Goal: Task Accomplishment & Management: Manage account settings

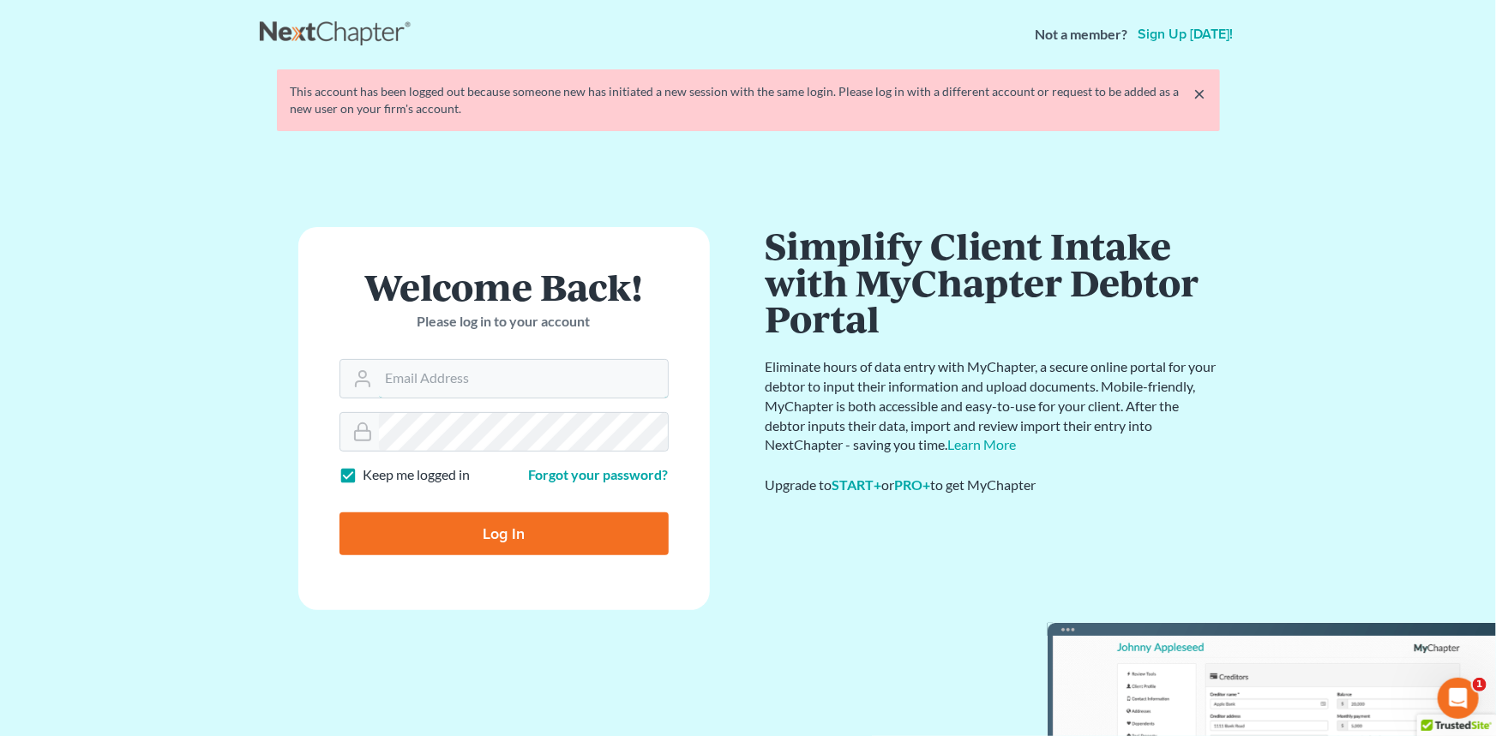
type input "[EMAIL_ADDRESS][DOMAIN_NAME]"
click at [400, 551] on input "Log In" at bounding box center [503, 533] width 329 height 43
type input "Thinking..."
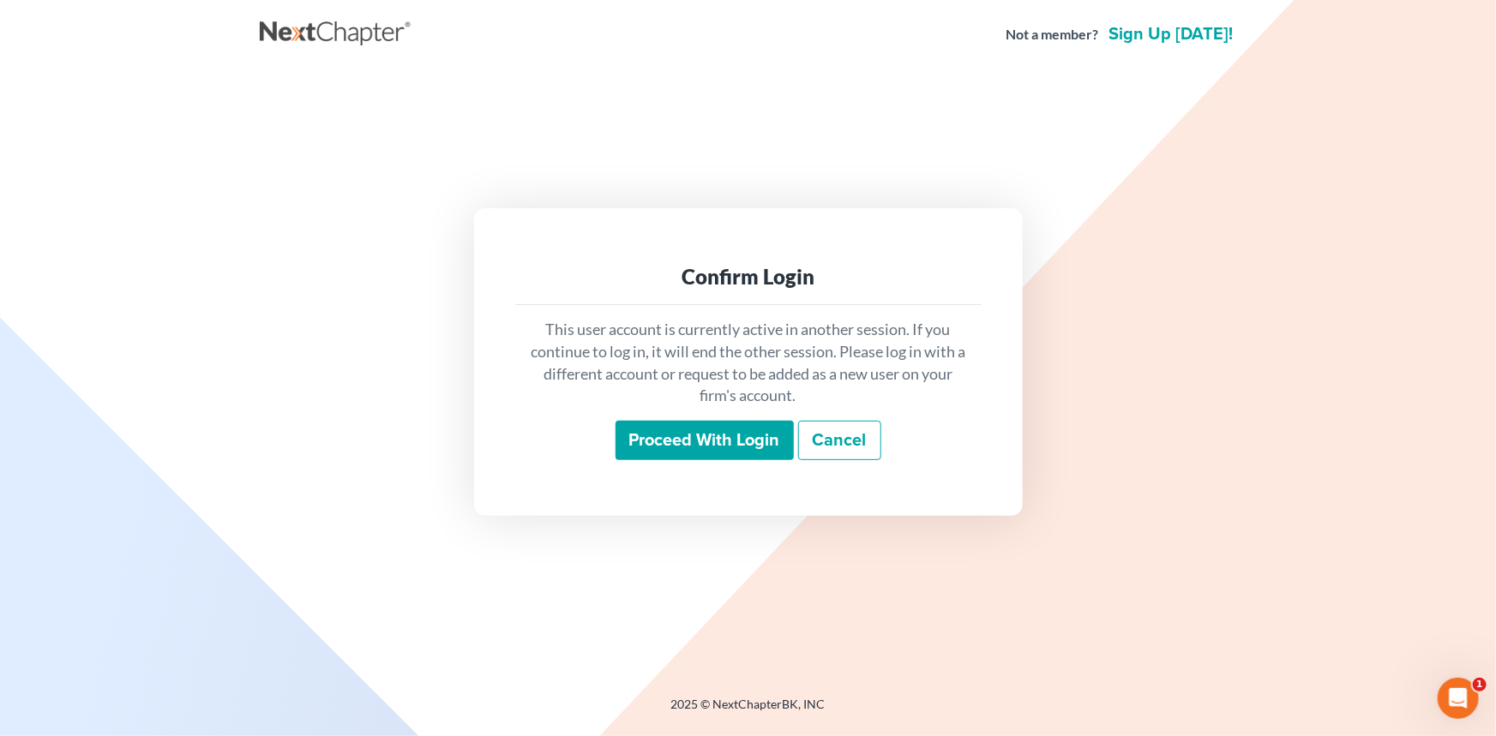
click at [627, 444] on input "Proceed with login" at bounding box center [704, 440] width 178 height 39
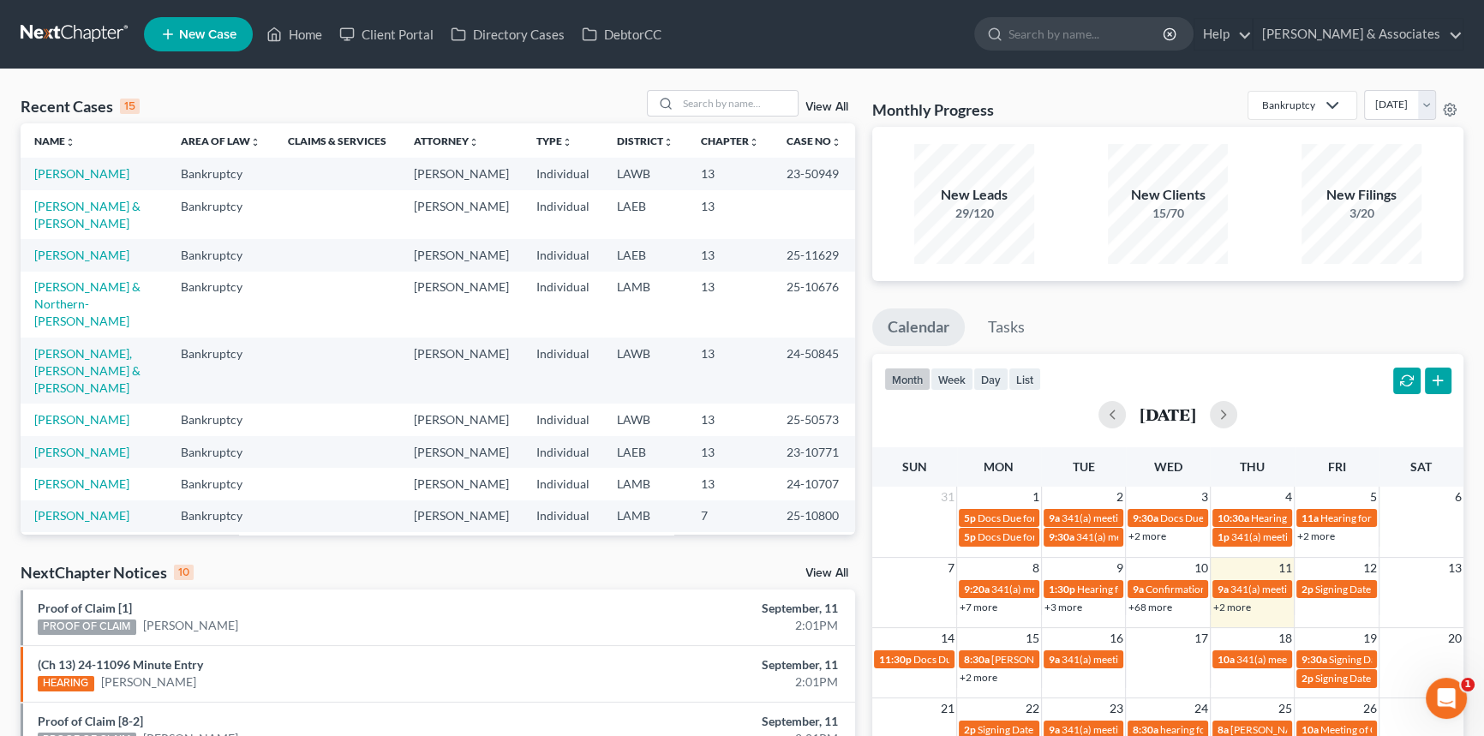
click at [742, 87] on div "Recent Cases 15 View All Name unfold_more expand_more expand_less Area of Law u…" at bounding box center [742, 635] width 1484 height 1133
click at [737, 93] on input "search" at bounding box center [738, 103] width 120 height 25
type input "anissa"
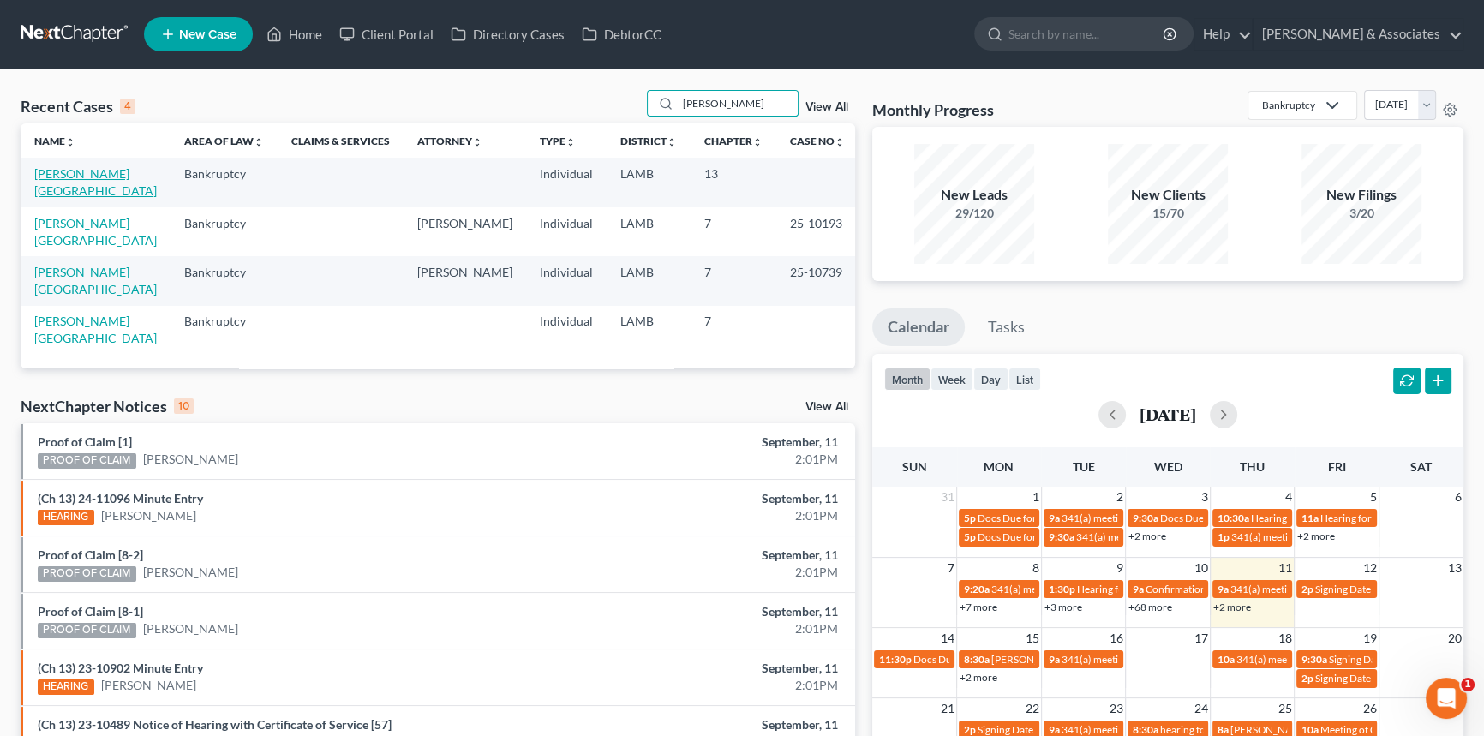
click at [88, 167] on link "[PERSON_NAME][GEOGRAPHIC_DATA]" at bounding box center [95, 182] width 123 height 32
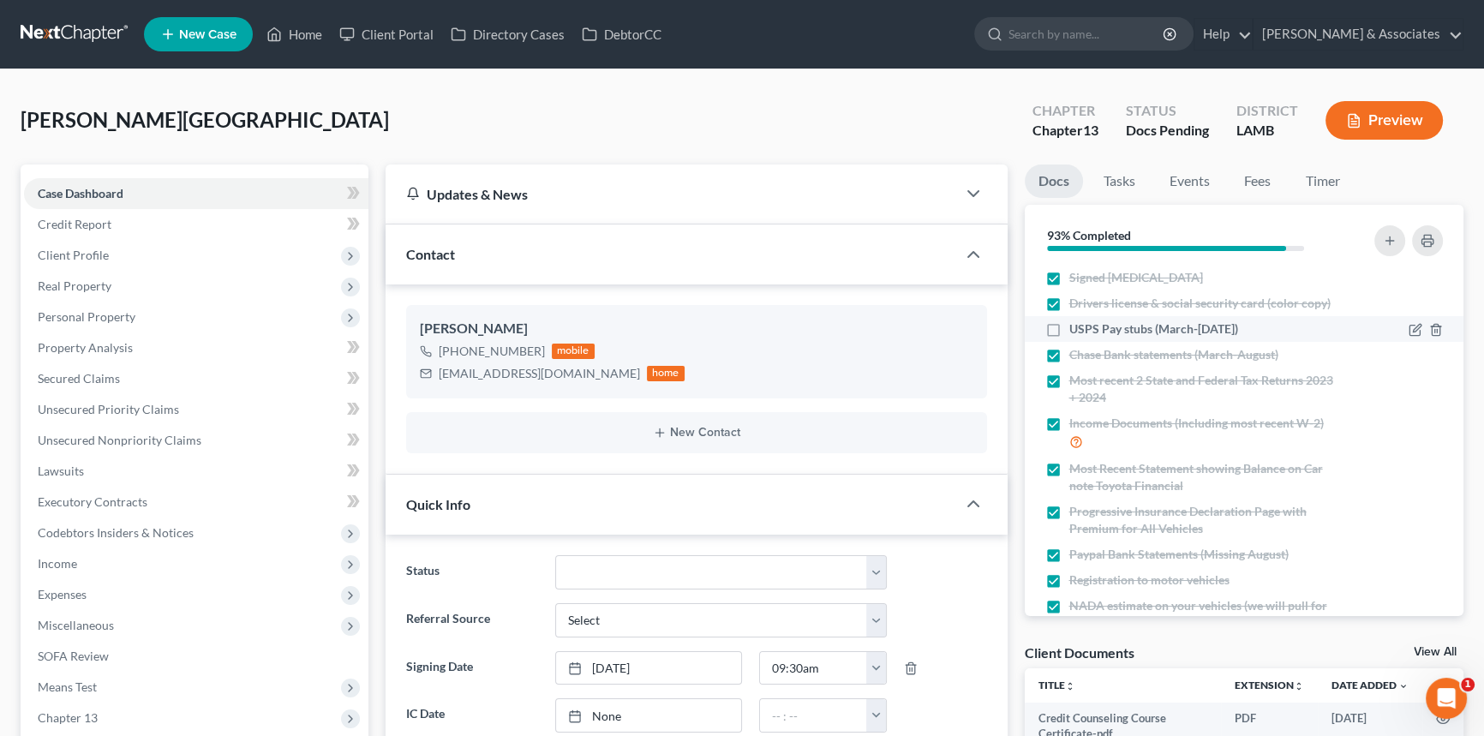
click at [1070, 330] on label "USPS Pay stubs (March-Sept 19)" at bounding box center [1154, 329] width 169 height 17
click at [1076, 330] on input "USPS Pay stubs (March-Sept 19)" at bounding box center [1081, 326] width 11 height 11
checkbox input "true"
click at [718, 415] on div "New Contact" at bounding box center [696, 432] width 581 height 41
click at [708, 426] on button "New Contact" at bounding box center [697, 433] width 554 height 14
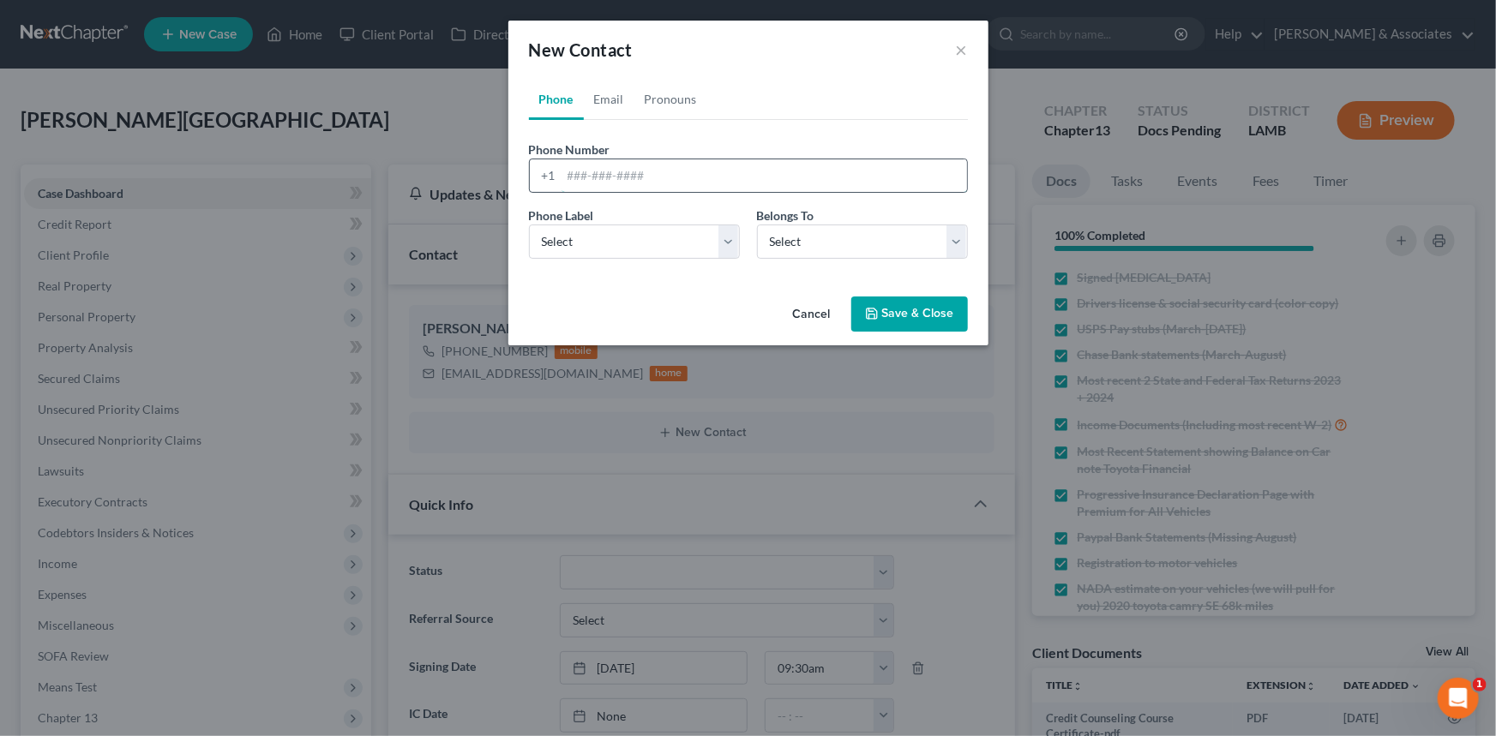
click at [665, 164] on input "tel" at bounding box center [763, 175] width 405 height 33
type input "10000000000"
click at [614, 247] on select "Select Mobile Home Work Other" at bounding box center [634, 242] width 211 height 34
select select "3"
click at [529, 225] on select "Select Mobile Home Work Other" at bounding box center [634, 242] width 211 height 34
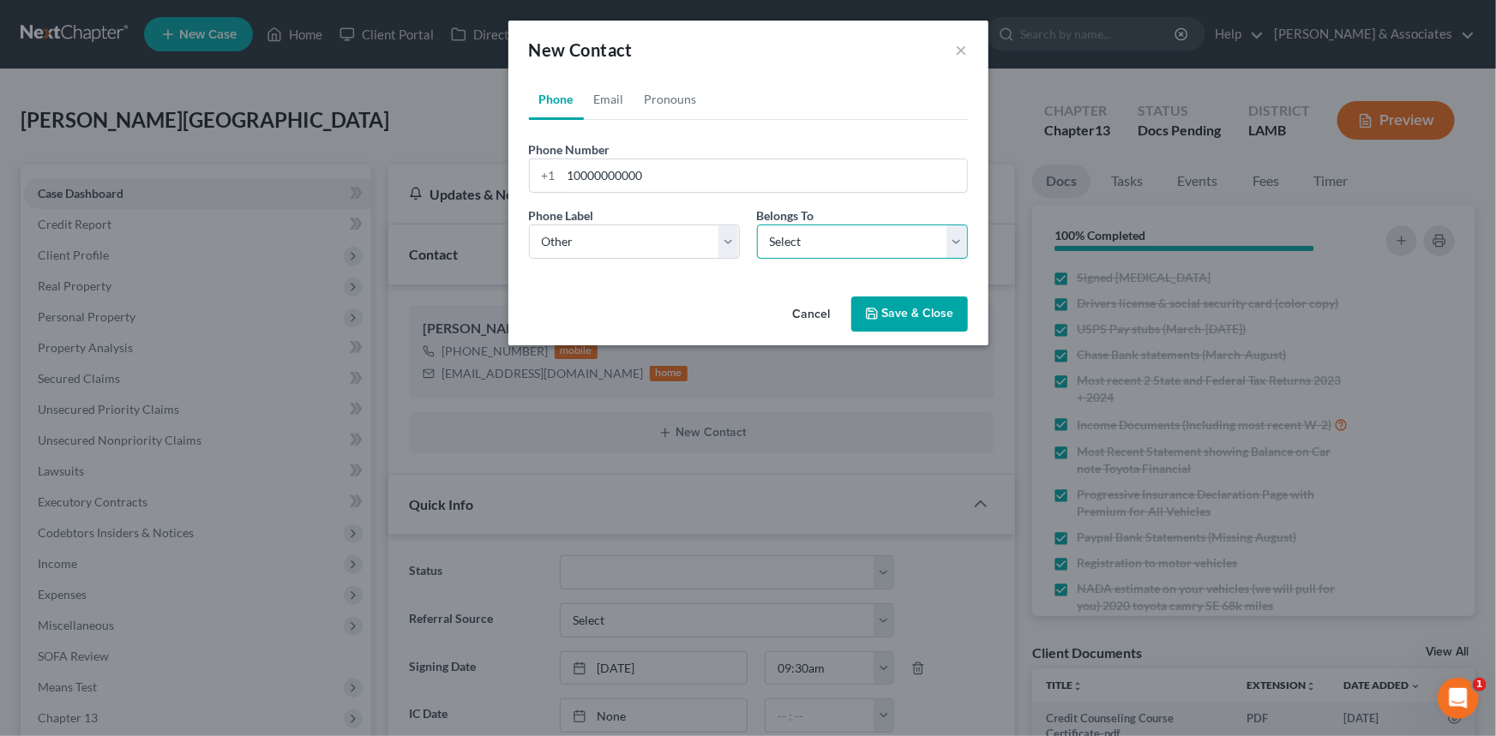
click at [771, 245] on select "Select Client Other" at bounding box center [862, 242] width 211 height 34
select select "1"
click at [757, 225] on select "Select Client Other" at bounding box center [862, 242] width 211 height 34
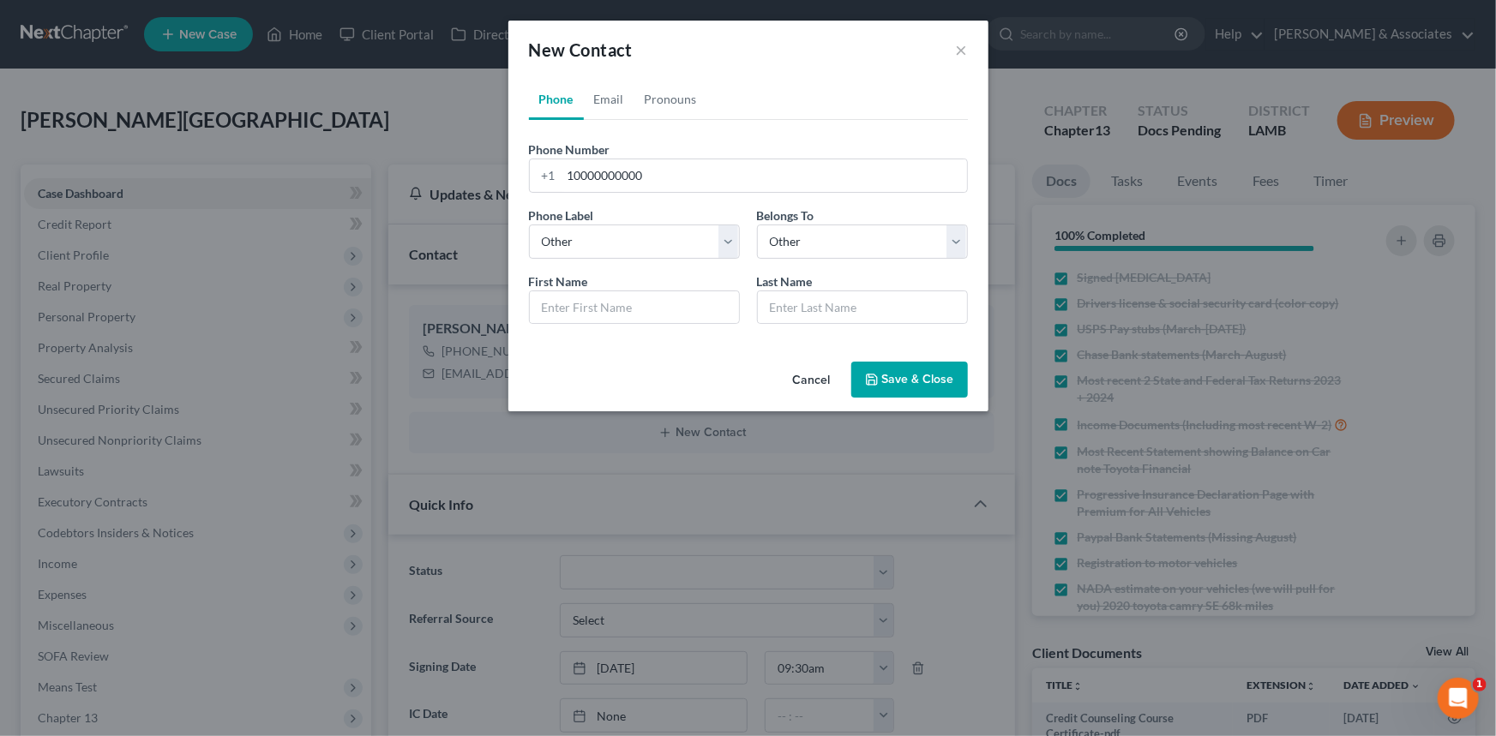
click at [674, 283] on div "First Name *" at bounding box center [634, 299] width 228 height 52
click at [656, 300] on input "text" at bounding box center [634, 307] width 209 height 33
type input "Her name is pronounced"
type input ""Ah-Nees-uh""
click at [908, 368] on button "Save & Close" at bounding box center [909, 380] width 117 height 36
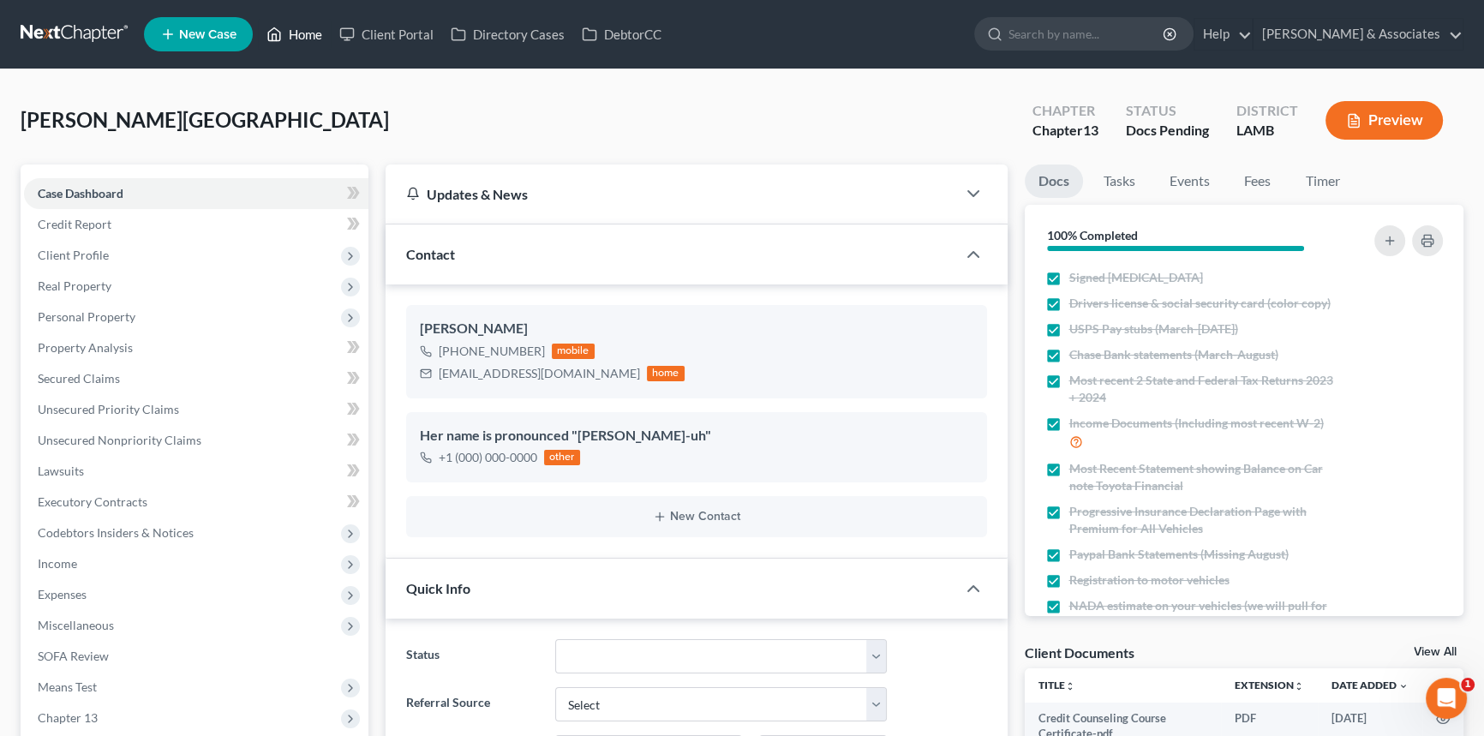
click at [291, 39] on link "Home" at bounding box center [294, 34] width 73 height 31
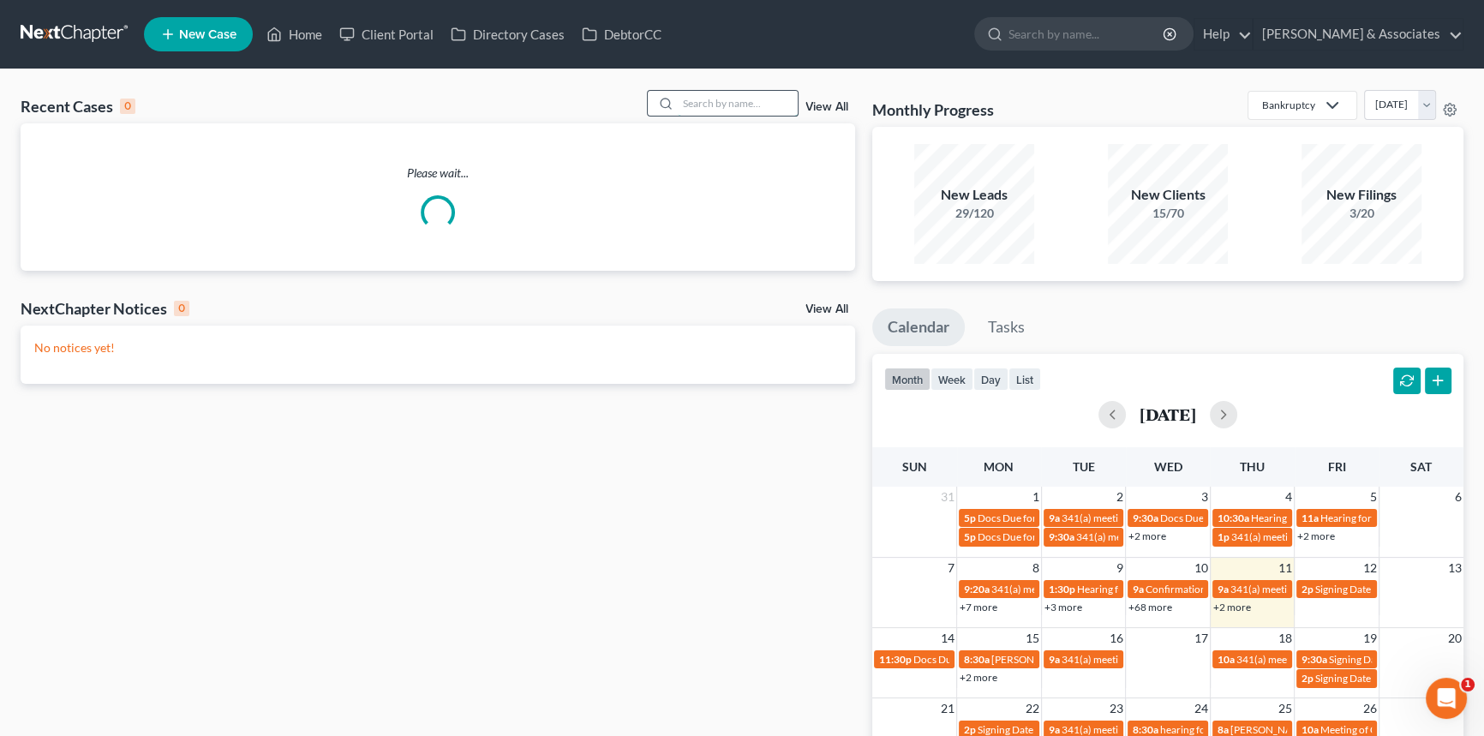
click at [730, 98] on input "search" at bounding box center [738, 103] width 120 height 25
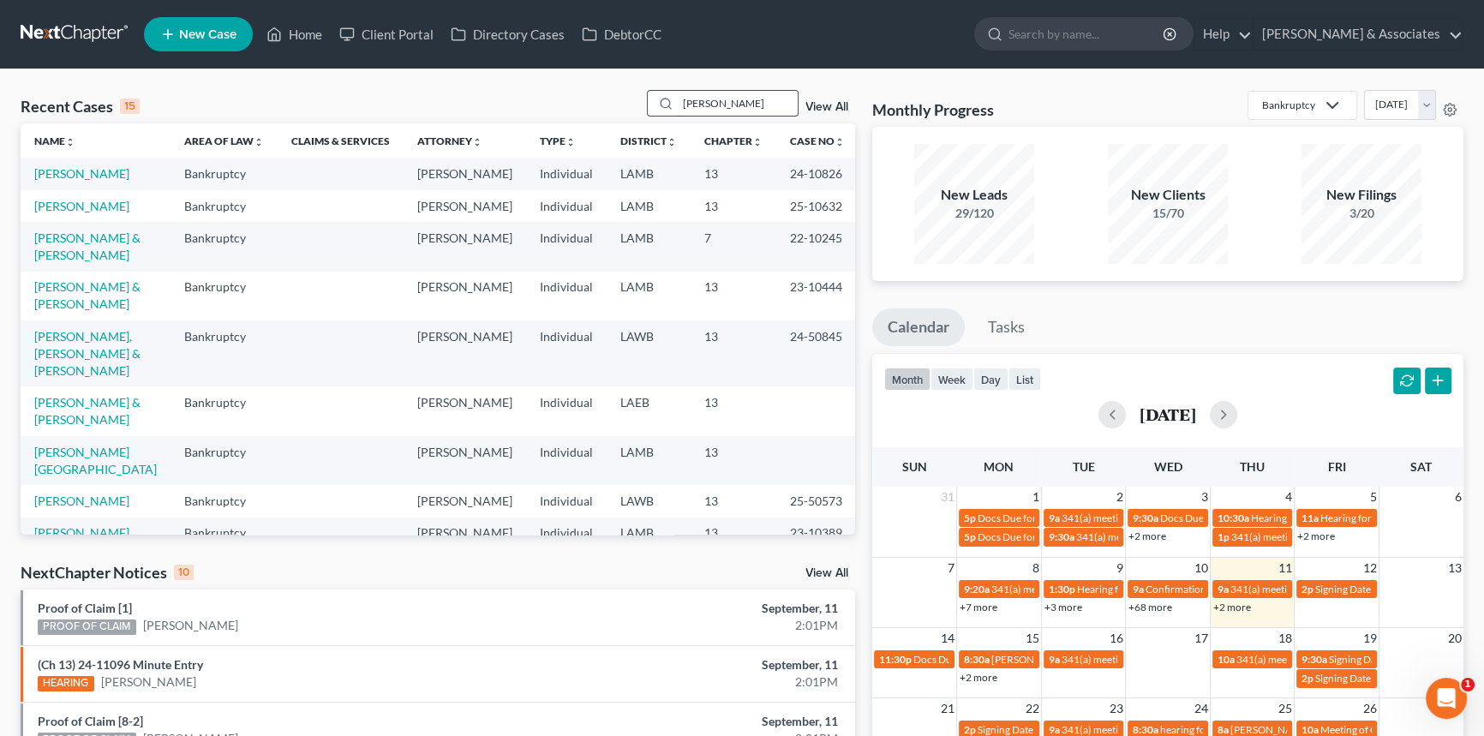
type input "avaritt"
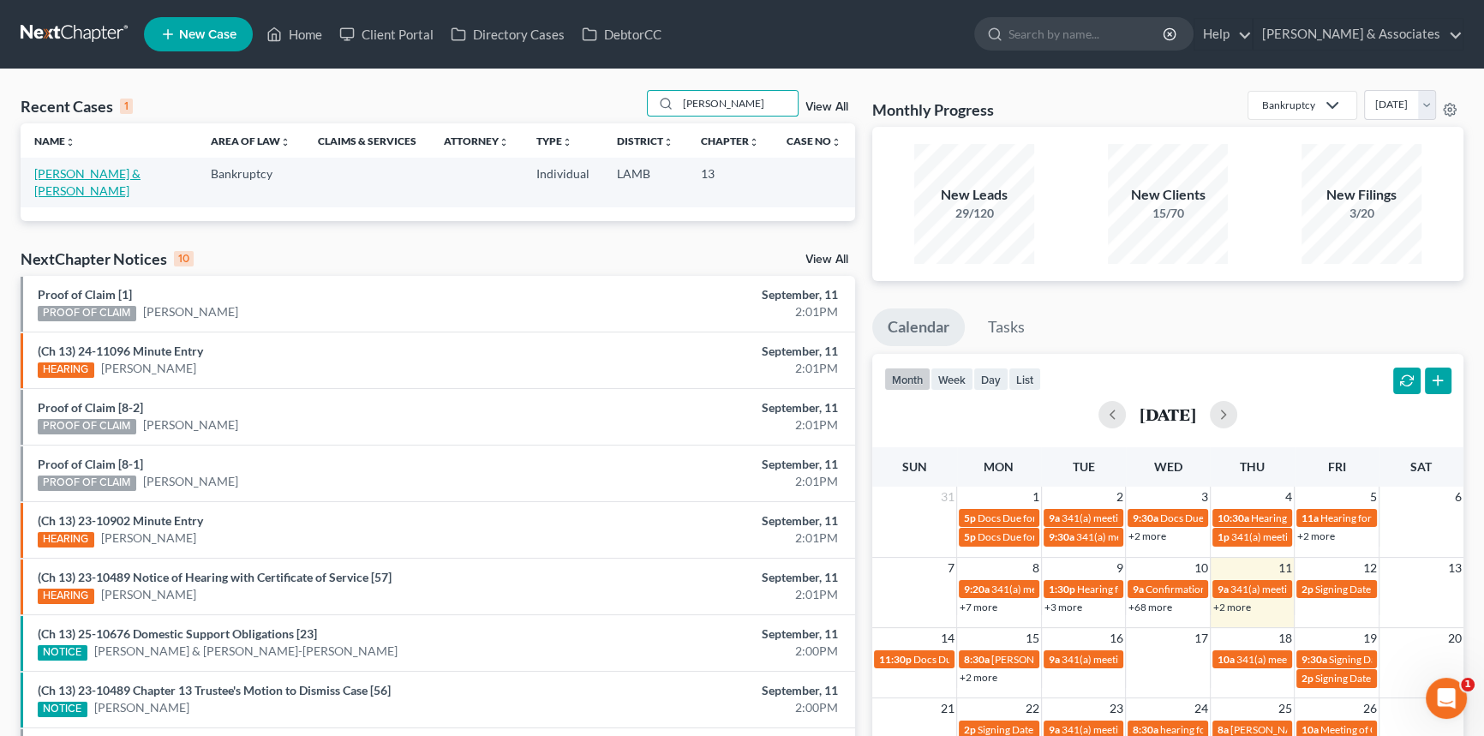
click at [68, 179] on link "[PERSON_NAME] & [PERSON_NAME]" at bounding box center [87, 182] width 106 height 32
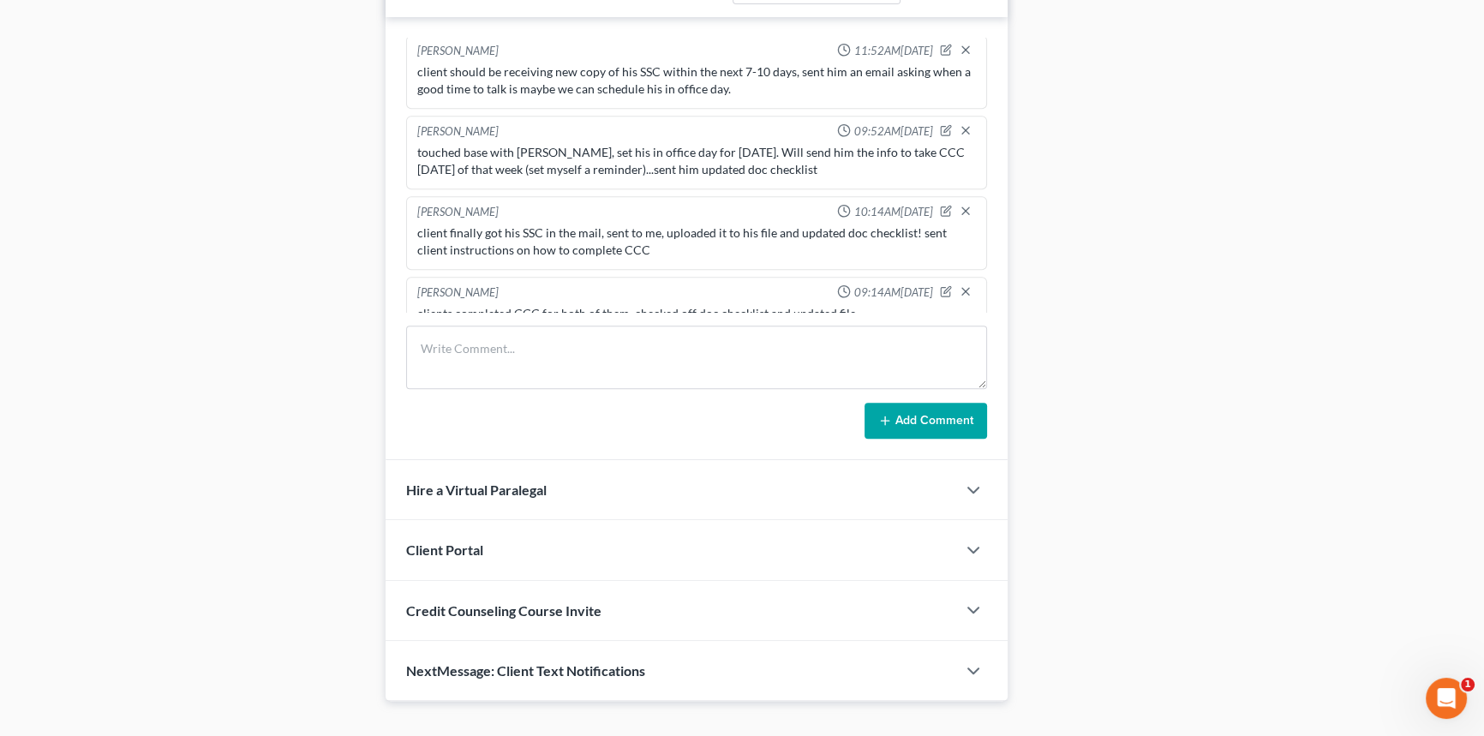
scroll to position [1017, 0]
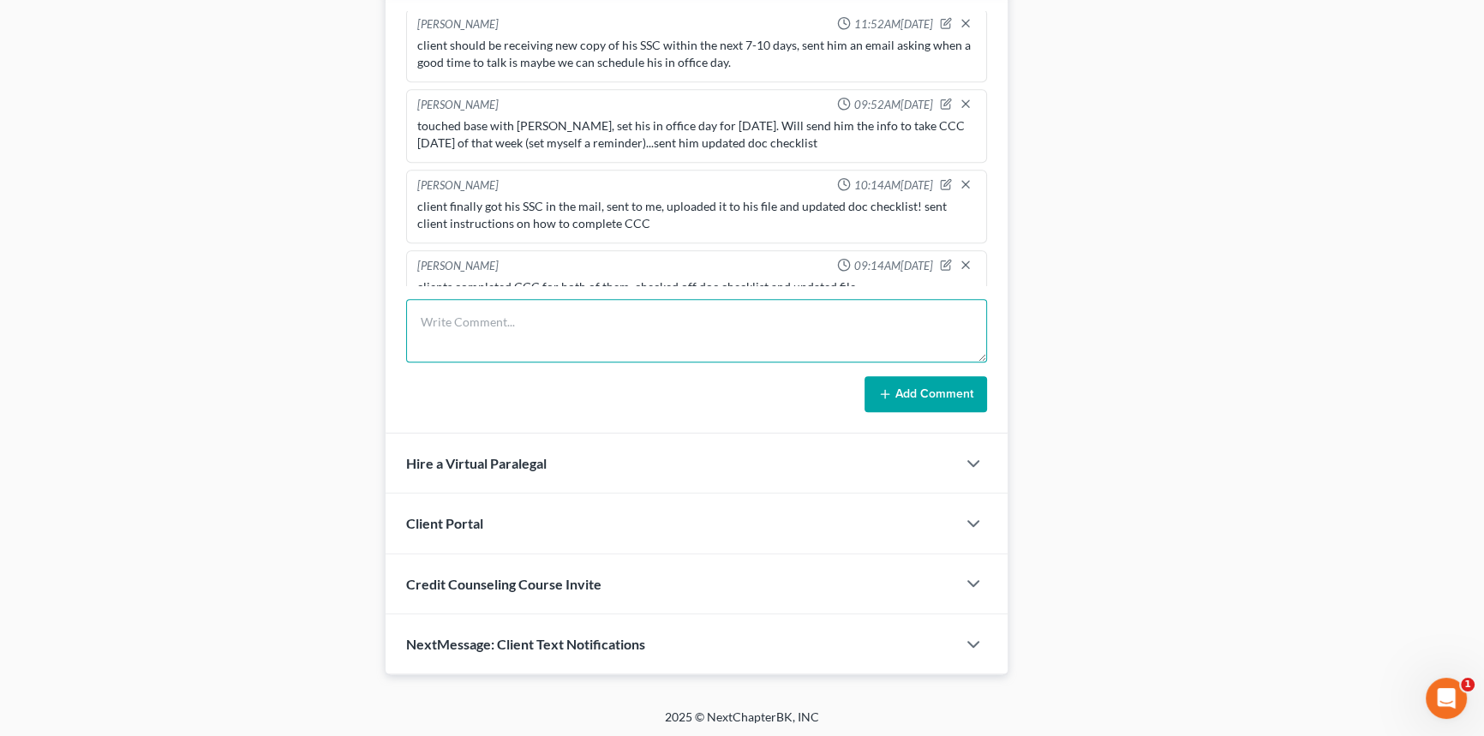
click at [556, 333] on textarea at bounding box center [696, 330] width 581 height 63
paste textarea "Alayna: Attached is the last piece of paper (hopefully). This is the ONLY docum…"
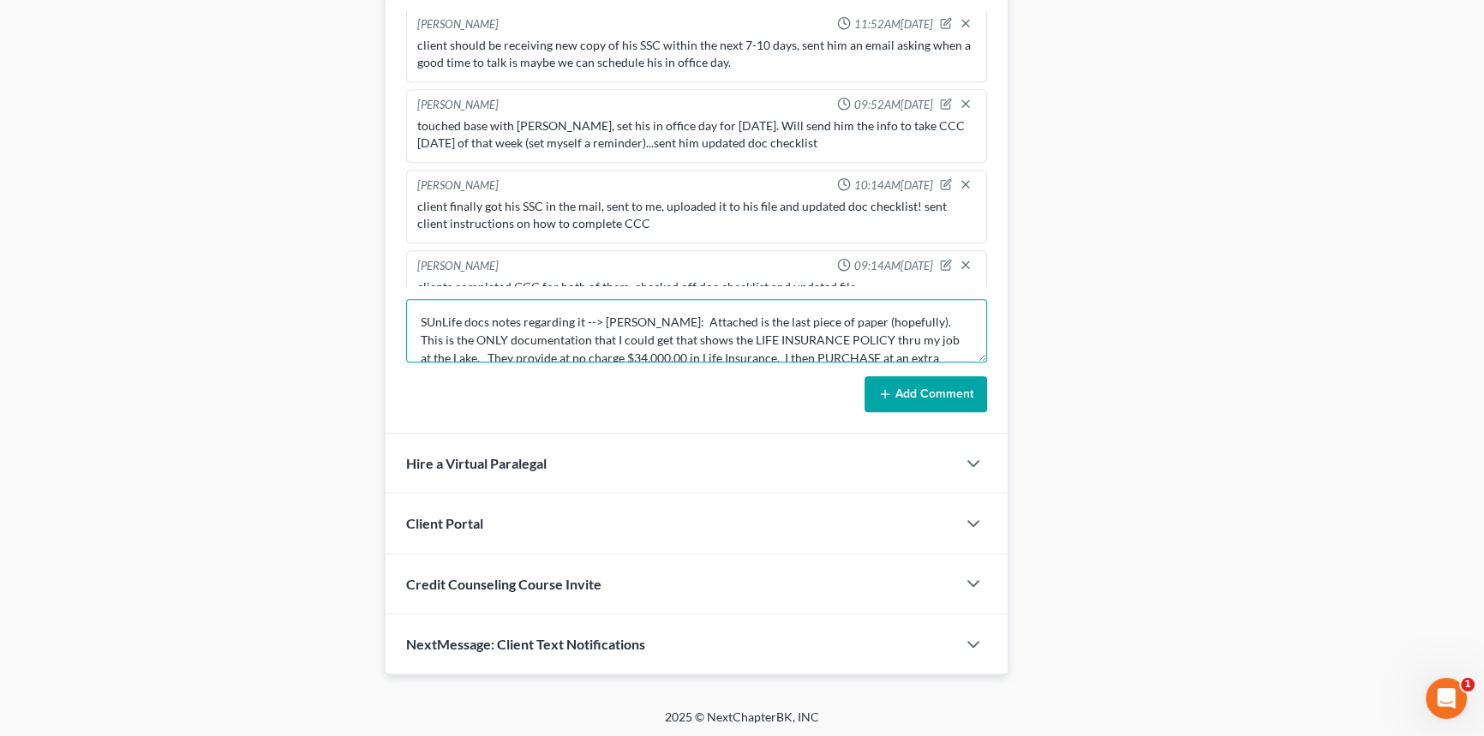
scroll to position [93, 0]
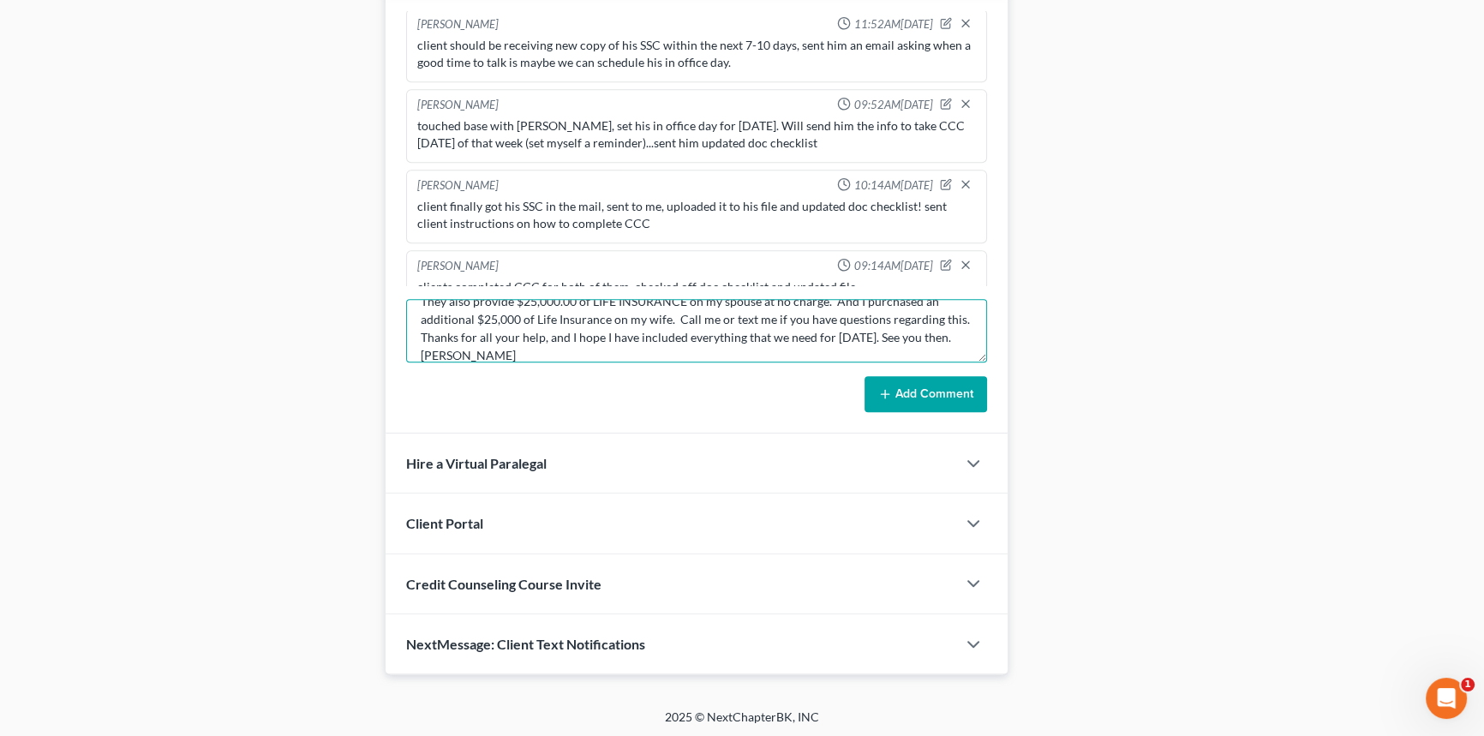
type textarea "SUnLife docs notes regarding it --> Alayna: Attached is the last piece of paper…"
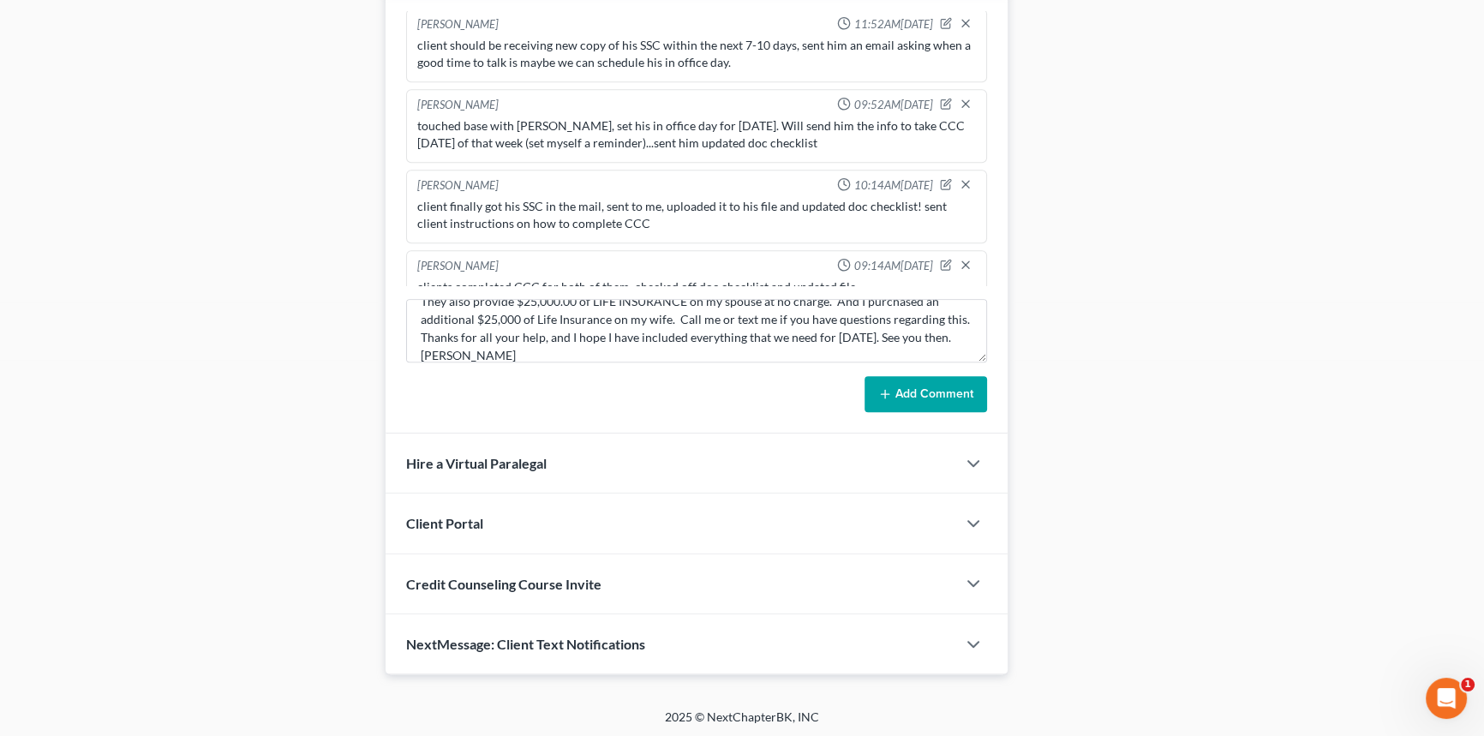
click at [938, 383] on button "Add Comment" at bounding box center [926, 394] width 123 height 36
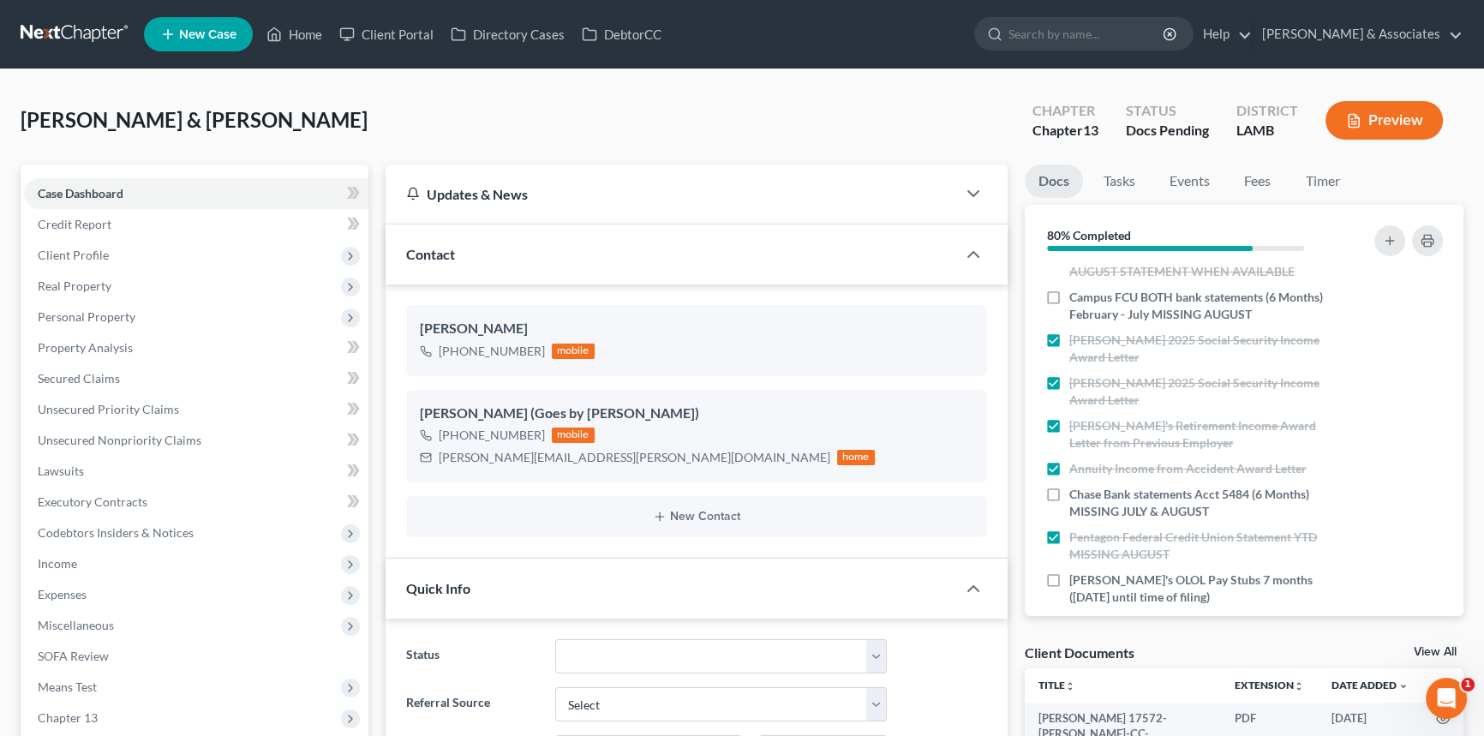
scroll to position [700, 0]
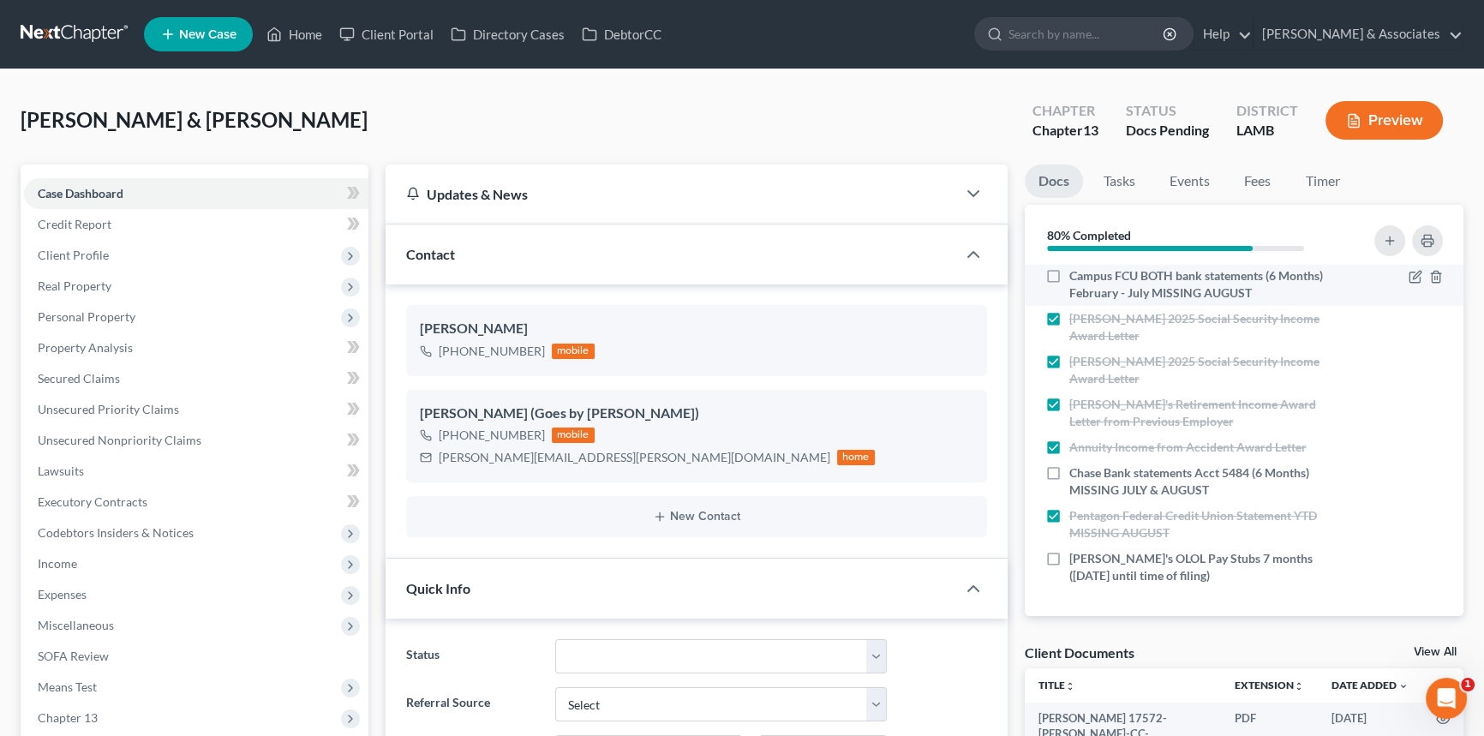
click at [1070, 278] on label "Campus FCU BOTH bank statements (6 Months) February - July MISSING AUGUST" at bounding box center [1205, 284] width 270 height 34
click at [1076, 278] on input "Campus FCU BOTH bank statements (6 Months) February - July MISSING AUGUST" at bounding box center [1081, 272] width 11 height 11
checkbox input "true"
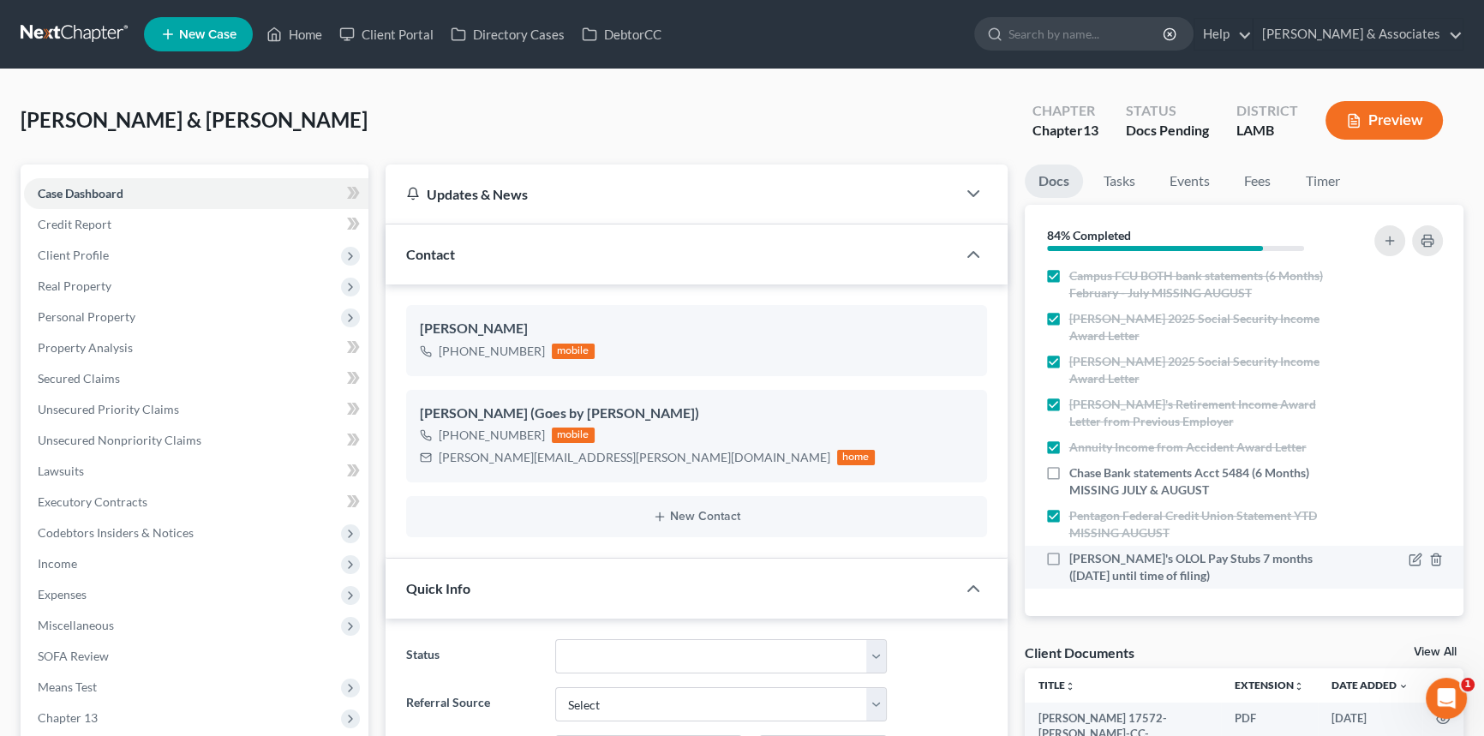
click at [1061, 546] on li "Edward's OLOL Pay Stubs 7 months (7/21/25 until time of filing)" at bounding box center [1245, 567] width 440 height 43
click at [1070, 559] on label "Edward's OLOL Pay Stubs 7 months (7/21/25 until time of filing)" at bounding box center [1205, 567] width 270 height 34
click at [1076, 559] on input "Edward's OLOL Pay Stubs 7 months (7/21/25 until time of filing)" at bounding box center [1081, 555] width 11 height 11
checkbox input "true"
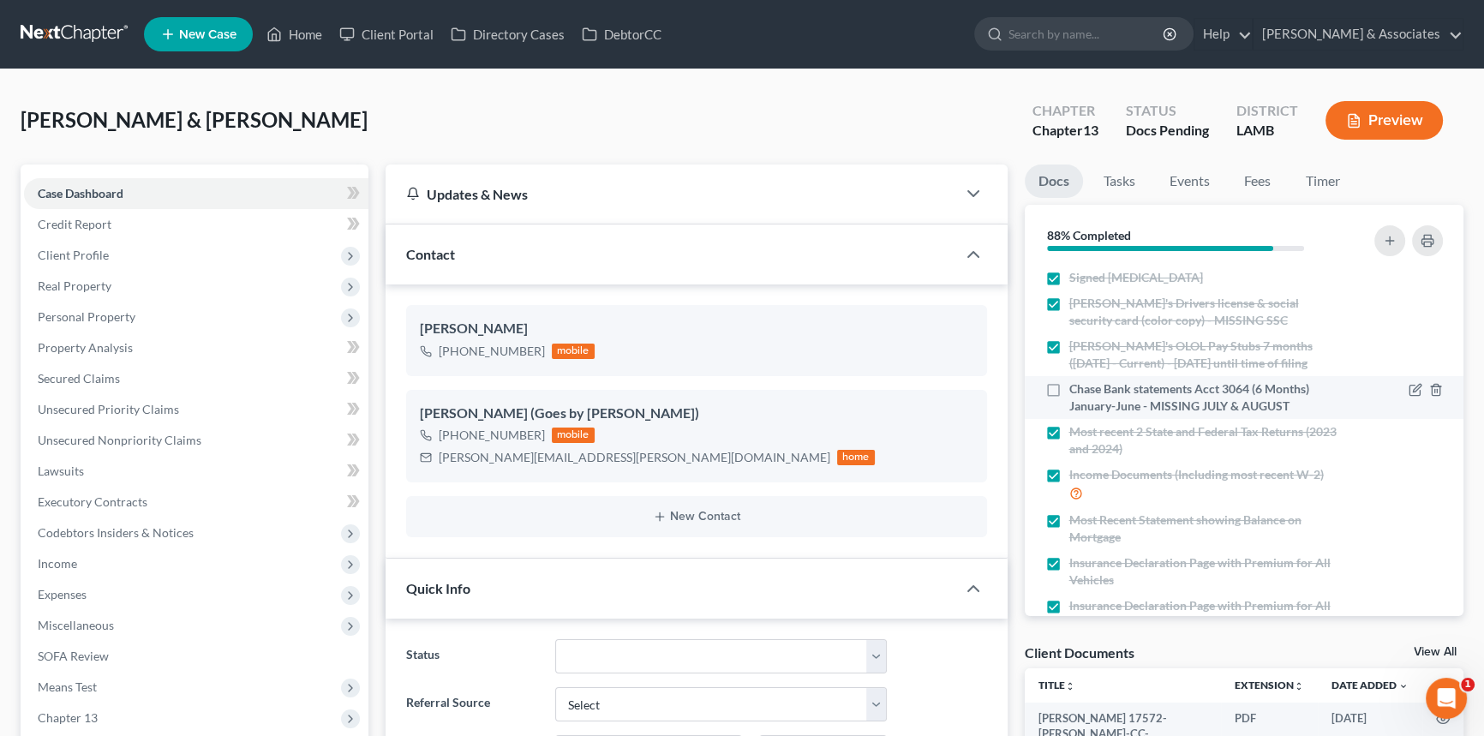
click at [1071, 383] on span "Chase Bank statements Acct 3064 (6 Months) January-June - MISSING JULY & AUGUST" at bounding box center [1205, 398] width 270 height 34
click at [1076, 383] on input "Chase Bank statements Acct 3064 (6 Months) January-June - MISSING JULY & AUGUST" at bounding box center [1081, 386] width 11 height 11
checkbox input "true"
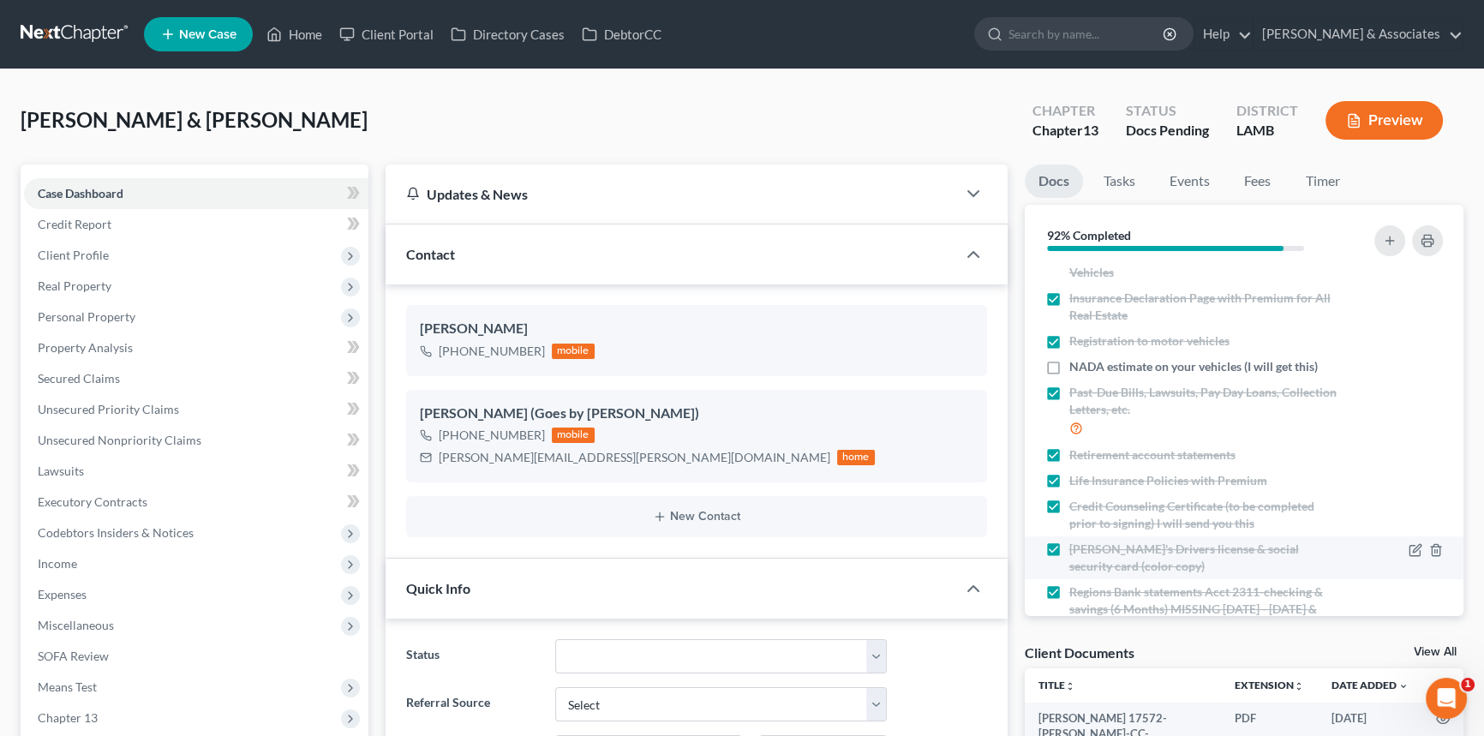
scroll to position [700, 0]
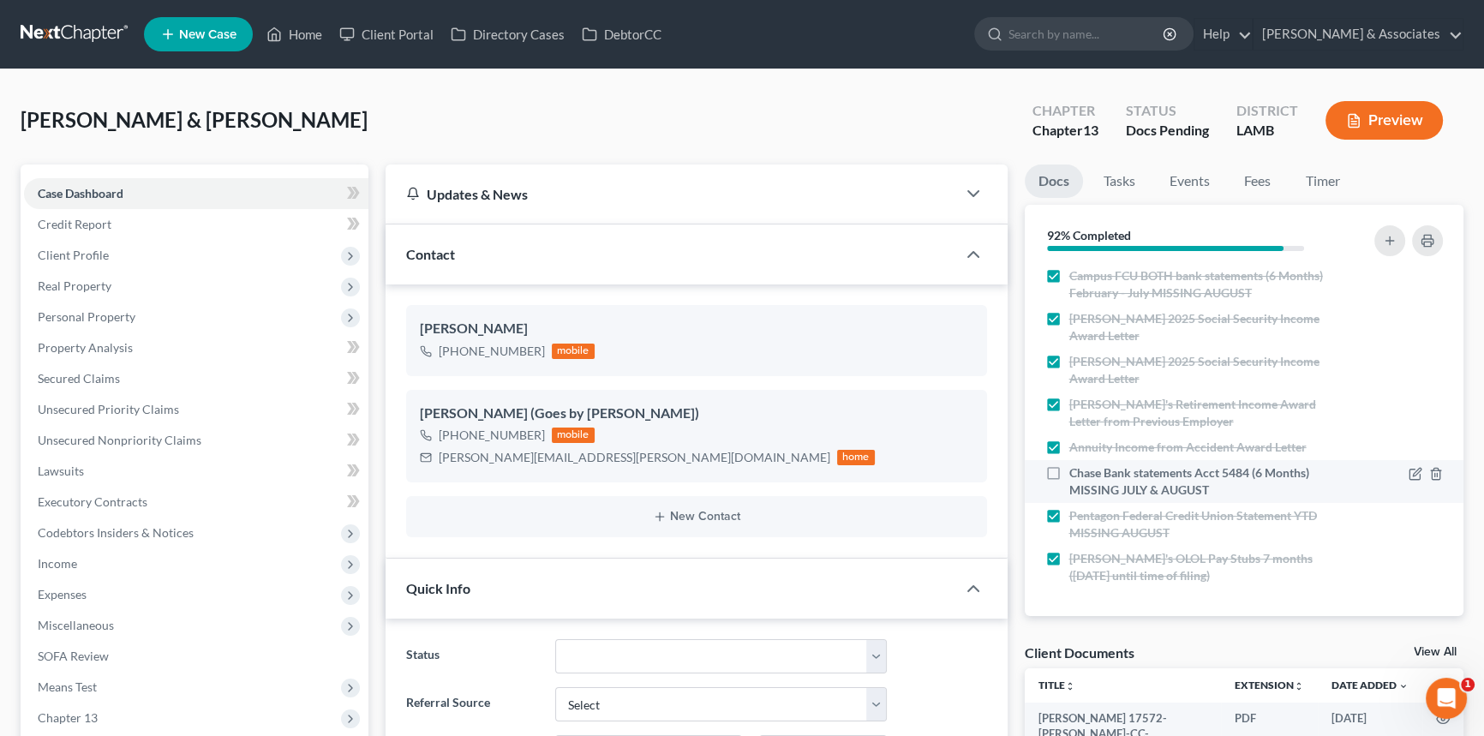
click at [1070, 470] on label "Chase Bank statements Acct 5484 (6 Months) MISSING JULY & AUGUST" at bounding box center [1205, 482] width 270 height 34
click at [1076, 470] on input "Chase Bank statements Acct 5484 (6 Months) MISSING JULY & AUGUST" at bounding box center [1081, 470] width 11 height 11
checkbox input "true"
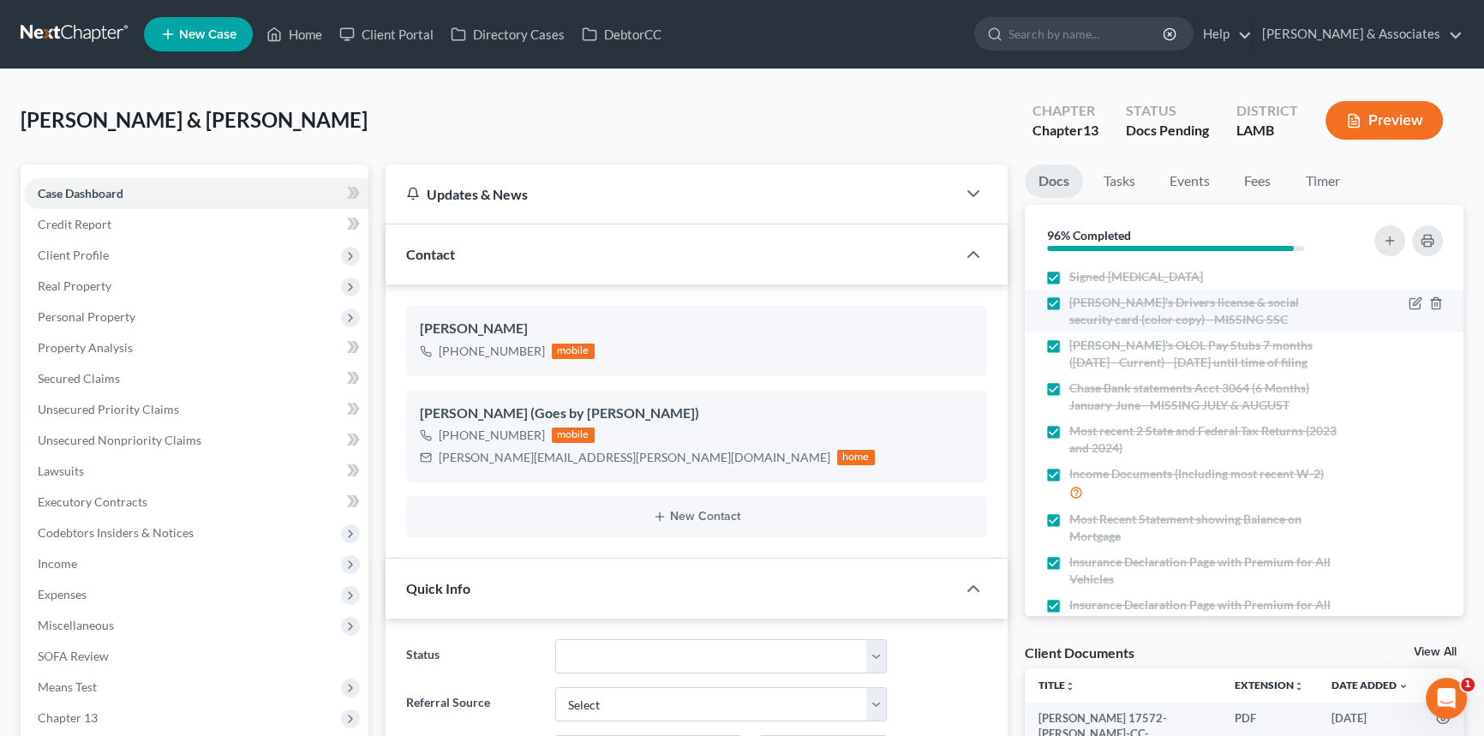
scroll to position [0, 0]
click at [316, 43] on link "Home" at bounding box center [294, 34] width 73 height 31
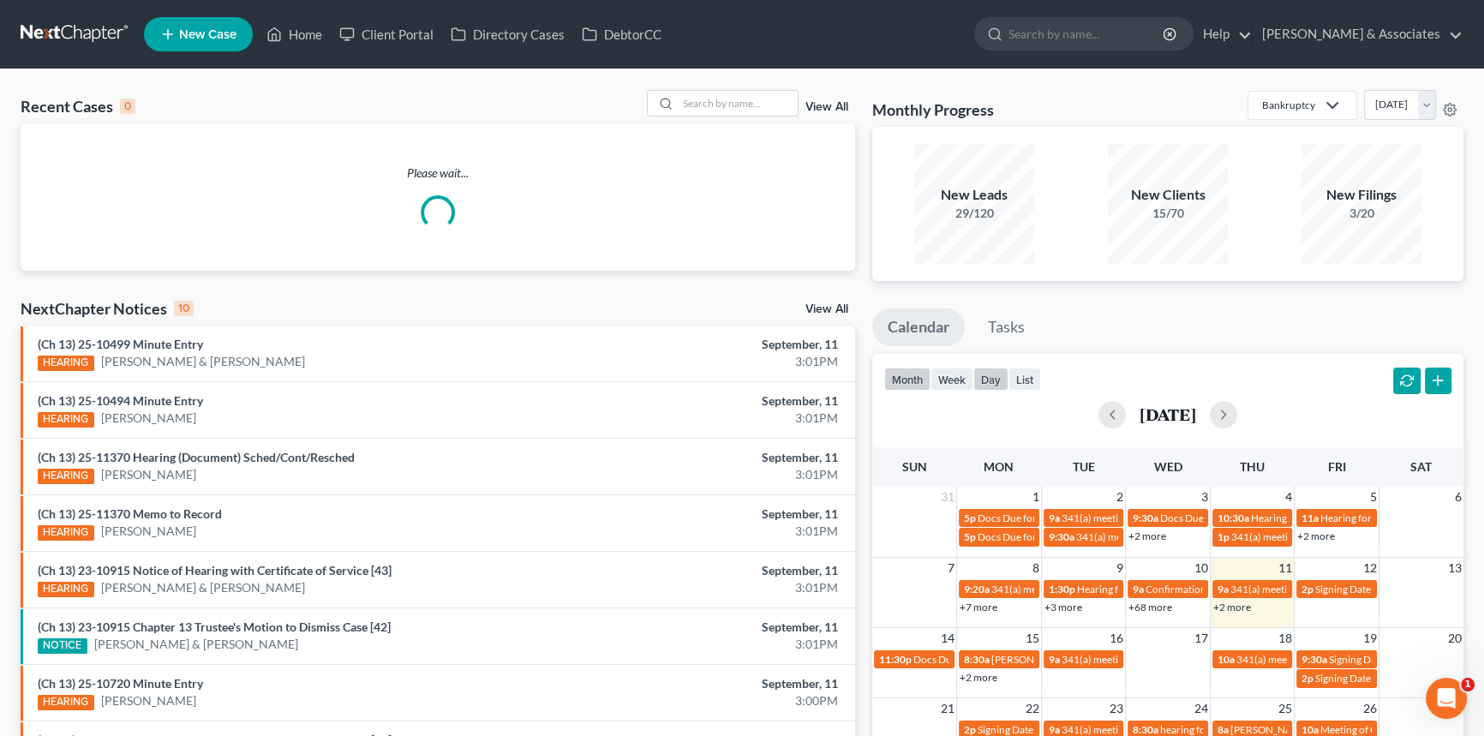
click at [984, 374] on button "day" at bounding box center [991, 379] width 35 height 23
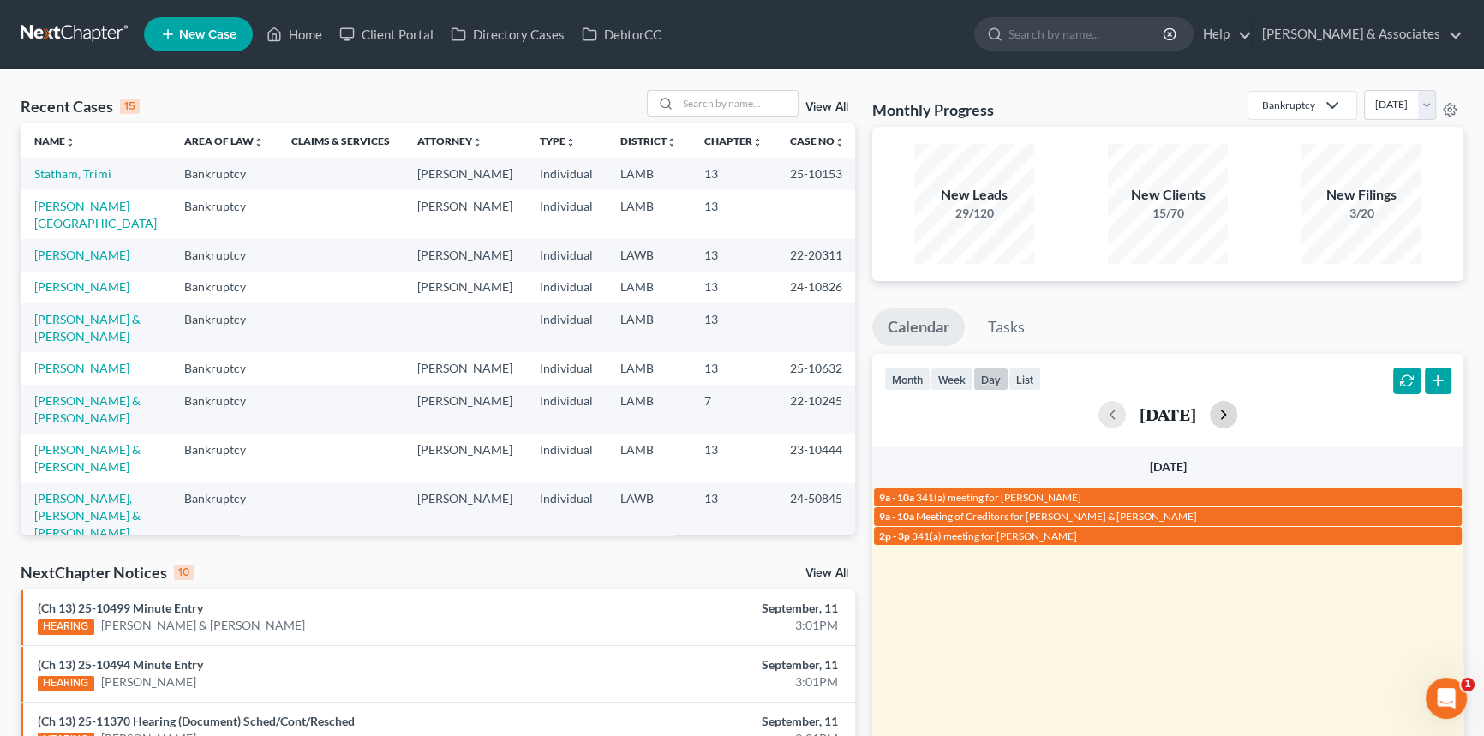
click at [1238, 411] on button "button" at bounding box center [1223, 414] width 27 height 27
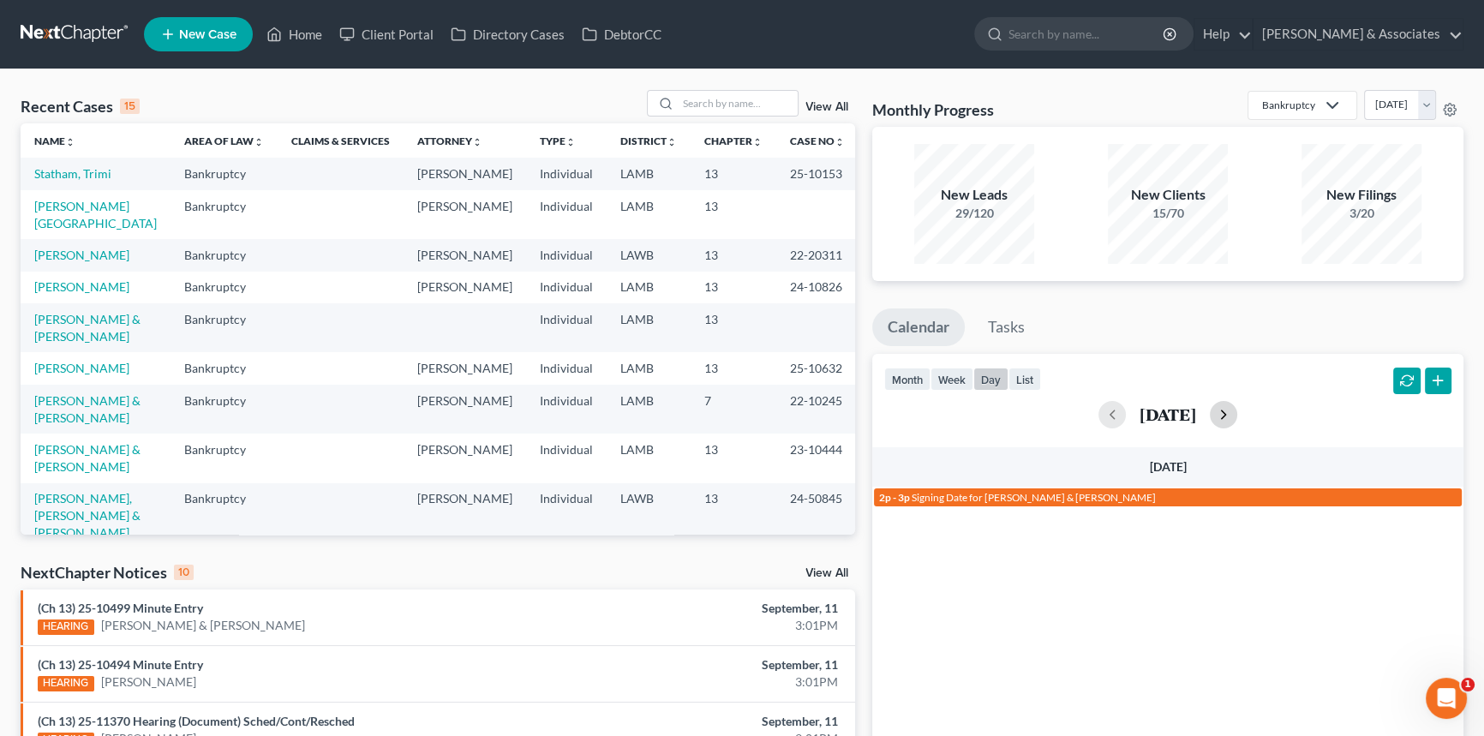
click at [1238, 411] on button "button" at bounding box center [1223, 414] width 27 height 27
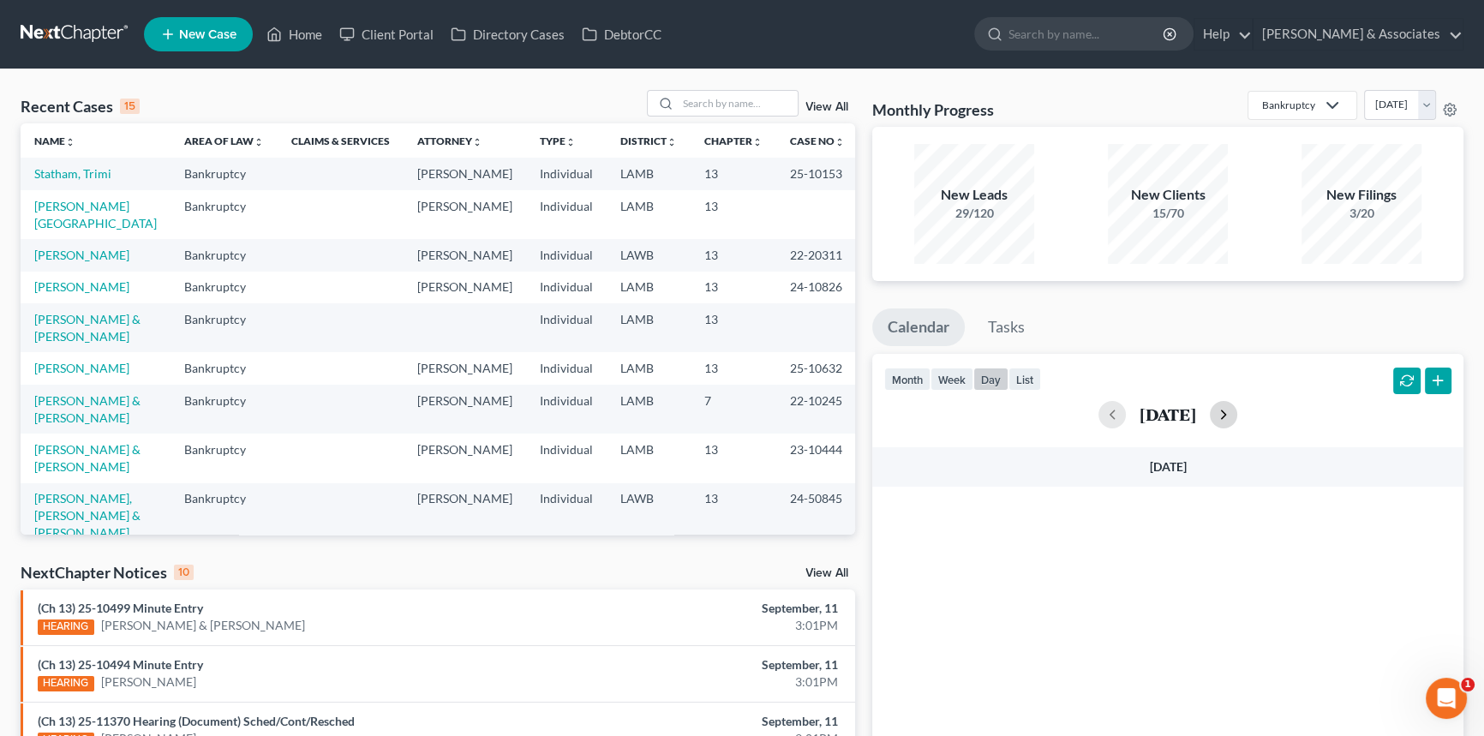
click at [1238, 411] on button "button" at bounding box center [1223, 414] width 27 height 27
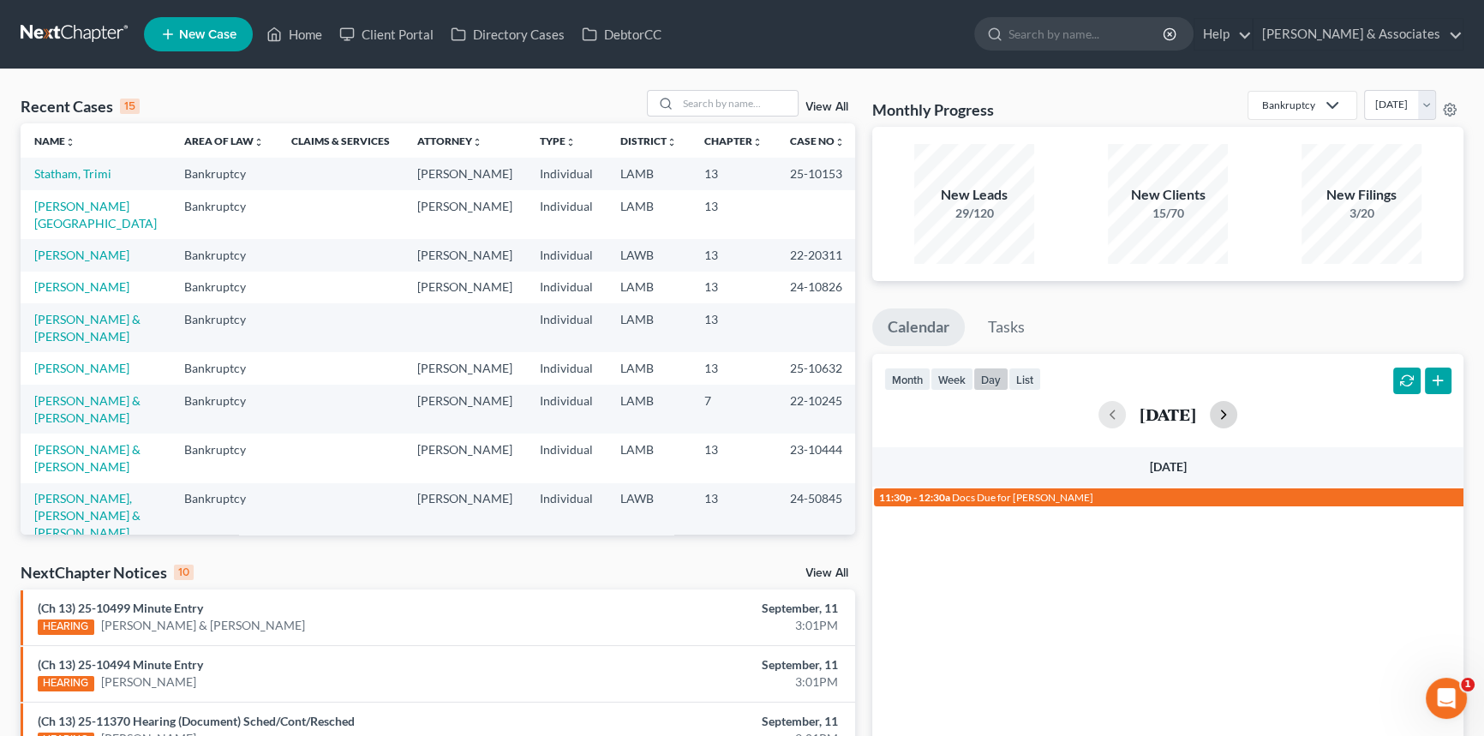
click at [1238, 411] on button "button" at bounding box center [1223, 414] width 27 height 27
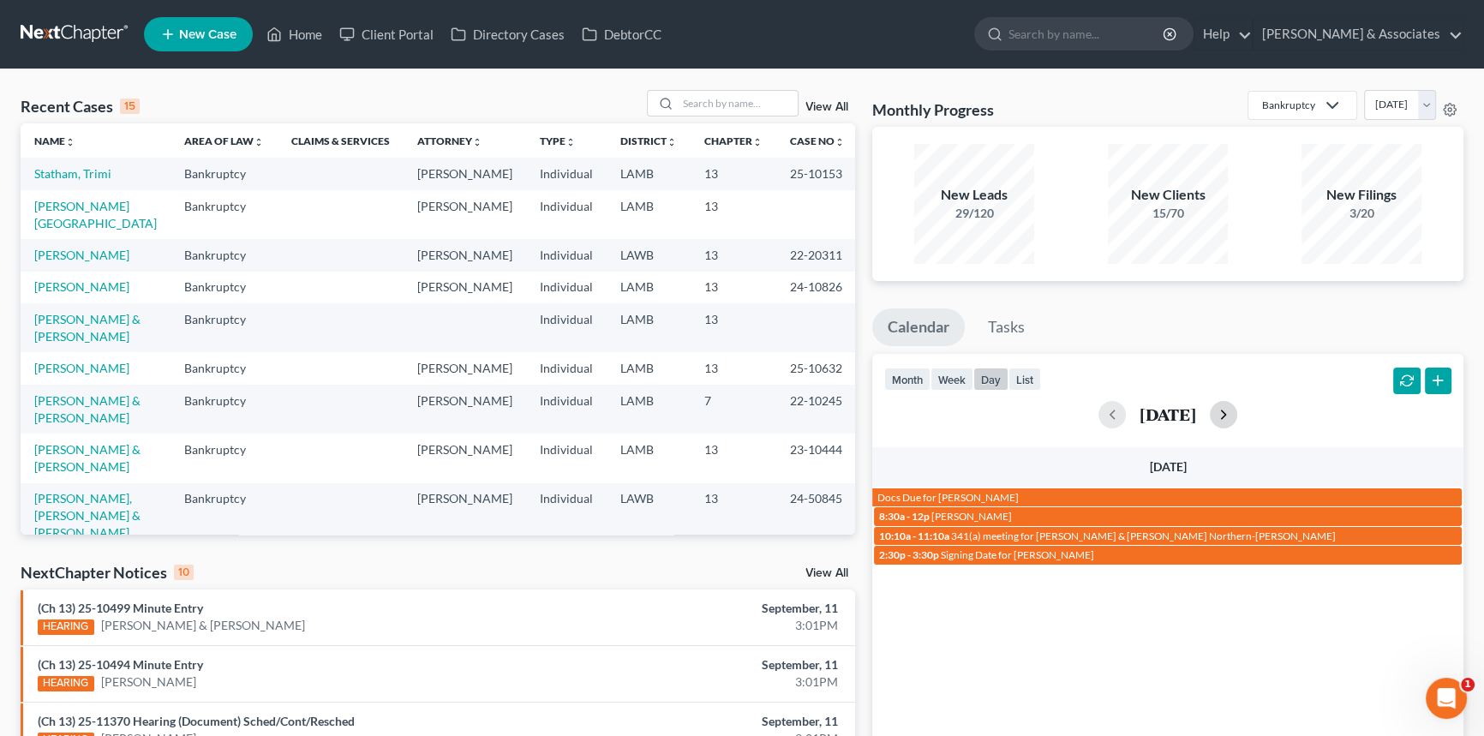
click at [1238, 411] on button "button" at bounding box center [1223, 414] width 27 height 27
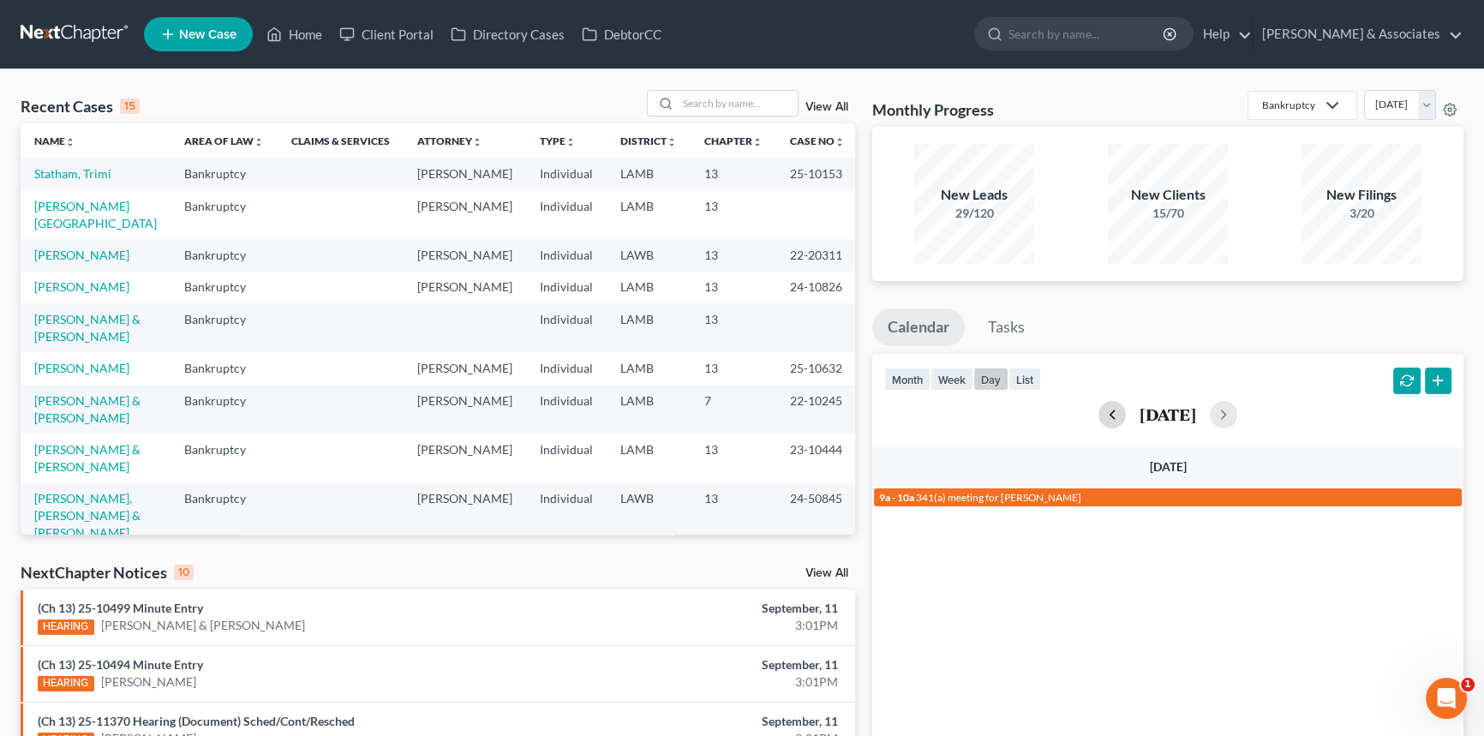
click at [1099, 406] on button "button" at bounding box center [1112, 414] width 27 height 27
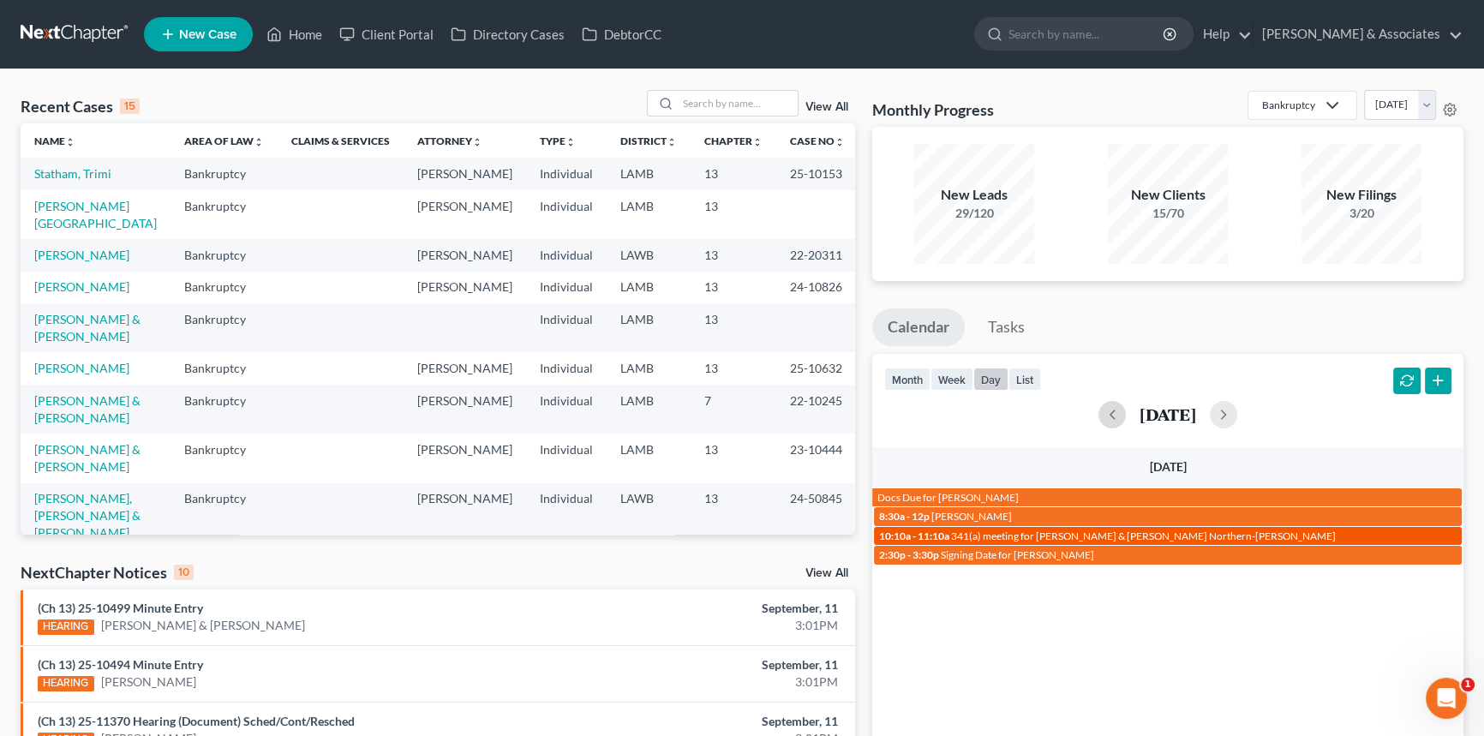
click at [985, 535] on span "341(a) meeting for [PERSON_NAME] & [PERSON_NAME] Northern-[PERSON_NAME]" at bounding box center [1143, 536] width 385 height 13
click at [985, 535] on div "Edit Event × Event Title * 341(a) meeting for Kevin Jackson & Rebecca Northern-…" at bounding box center [742, 368] width 1484 height 736
click at [940, 531] on span "10:10a - 11:10a" at bounding box center [914, 536] width 70 height 13
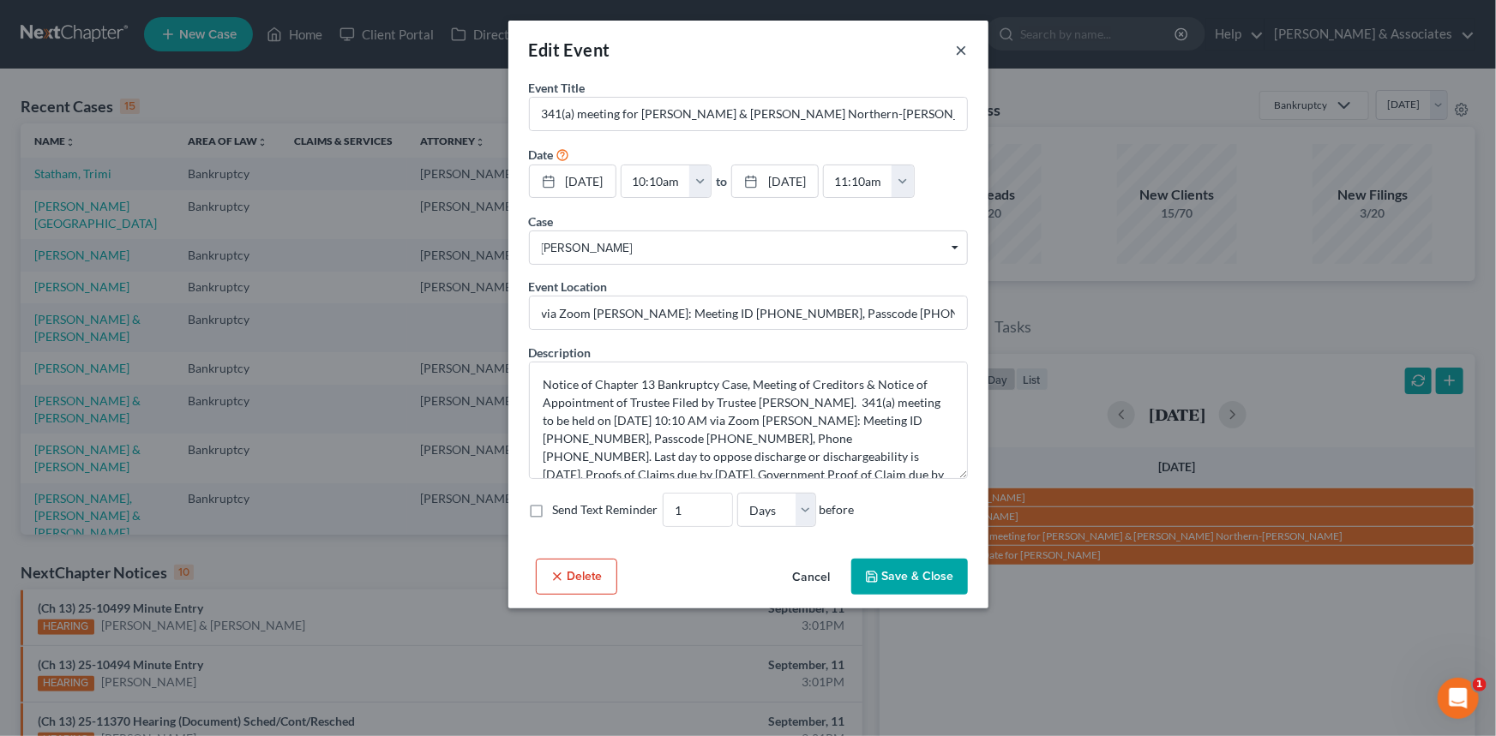
click at [956, 40] on button "×" at bounding box center [962, 49] width 12 height 21
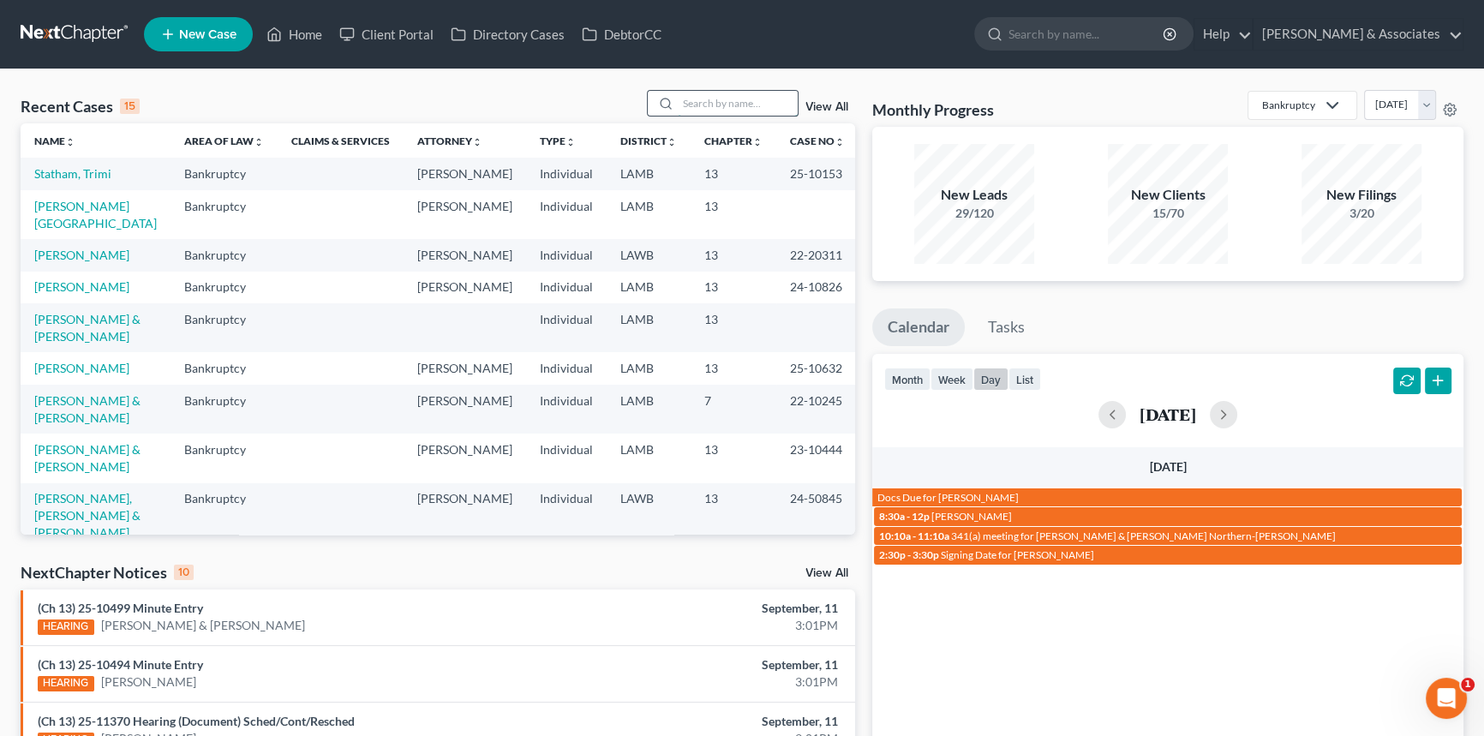
click at [745, 104] on input "search" at bounding box center [738, 103] width 120 height 25
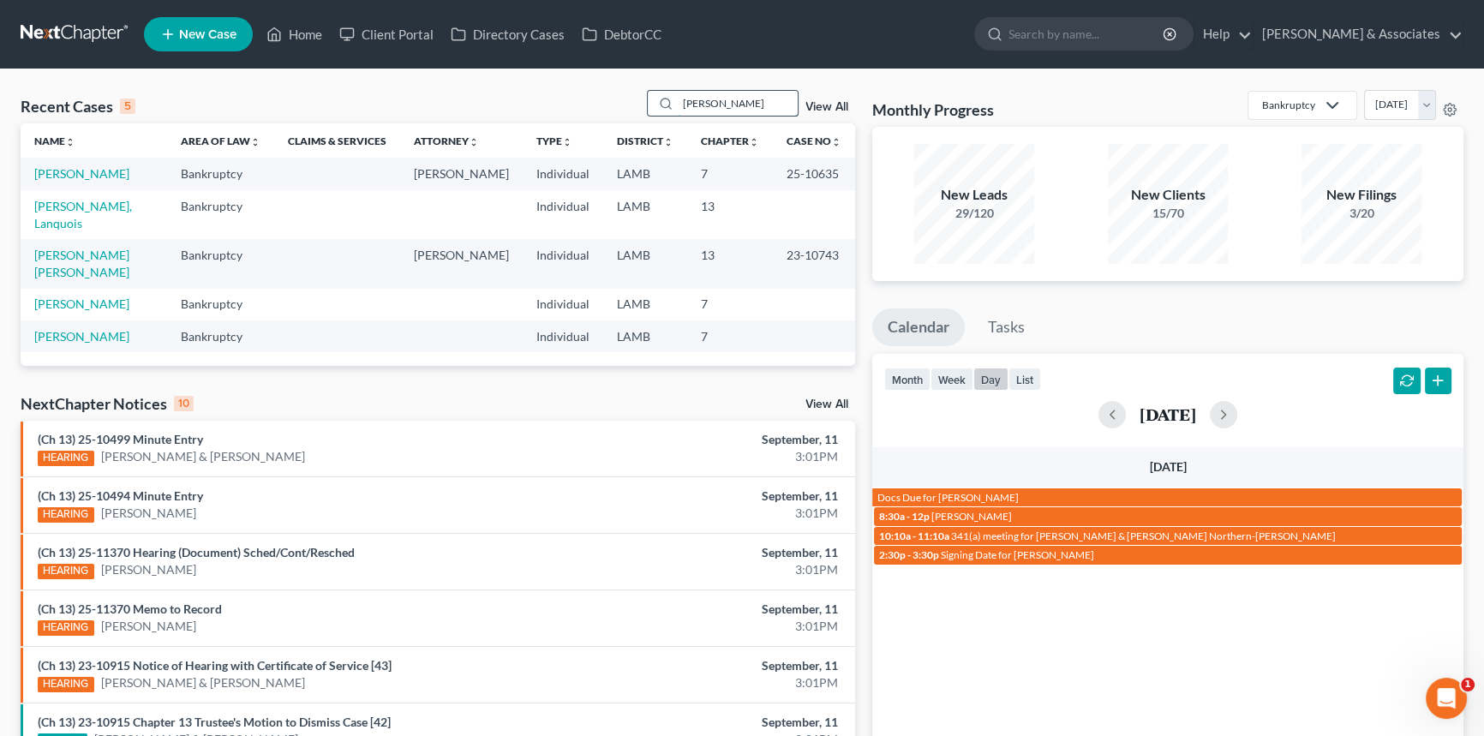
click at [738, 102] on input "payne" at bounding box center [738, 103] width 120 height 25
type input "allemond"
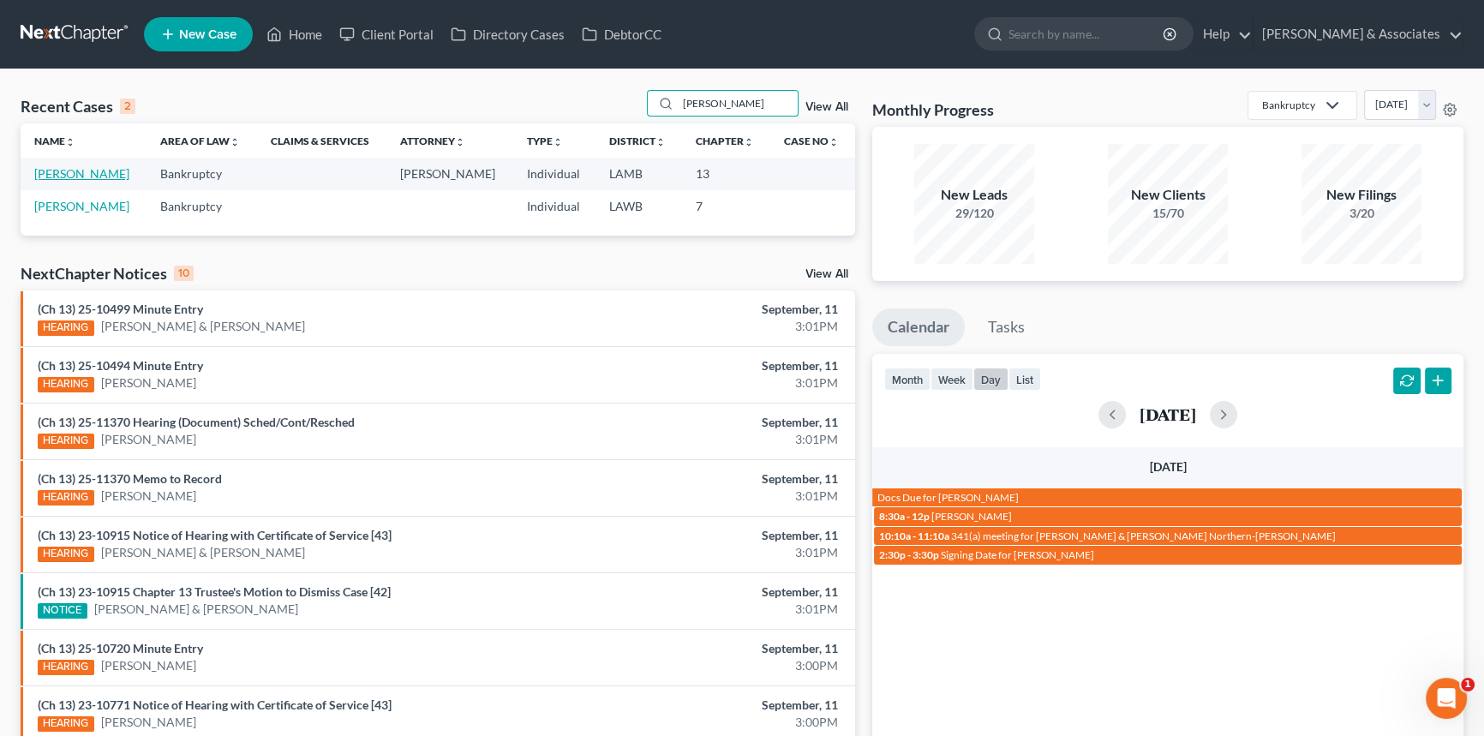
click at [77, 168] on link "[PERSON_NAME]" at bounding box center [81, 173] width 95 height 15
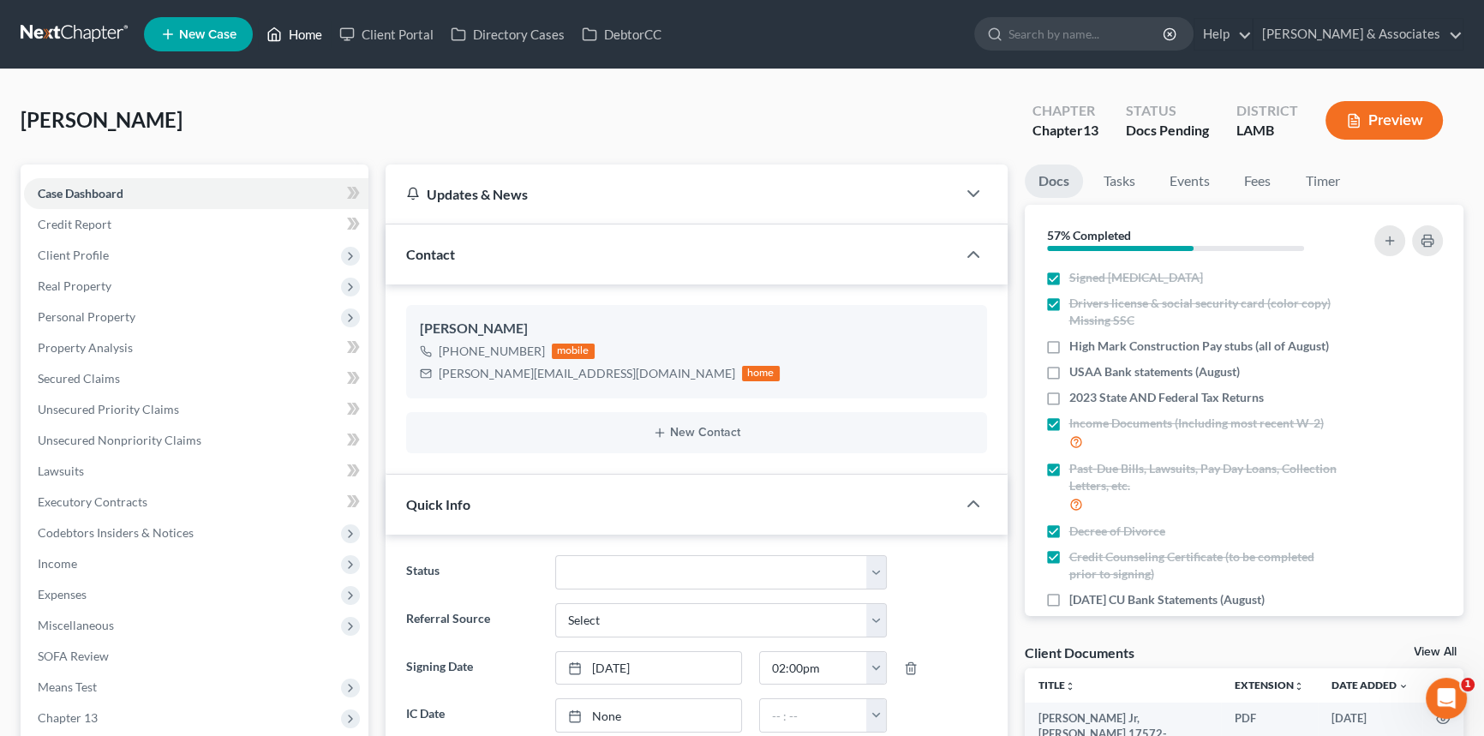
click at [313, 27] on link "Home" at bounding box center [294, 34] width 73 height 31
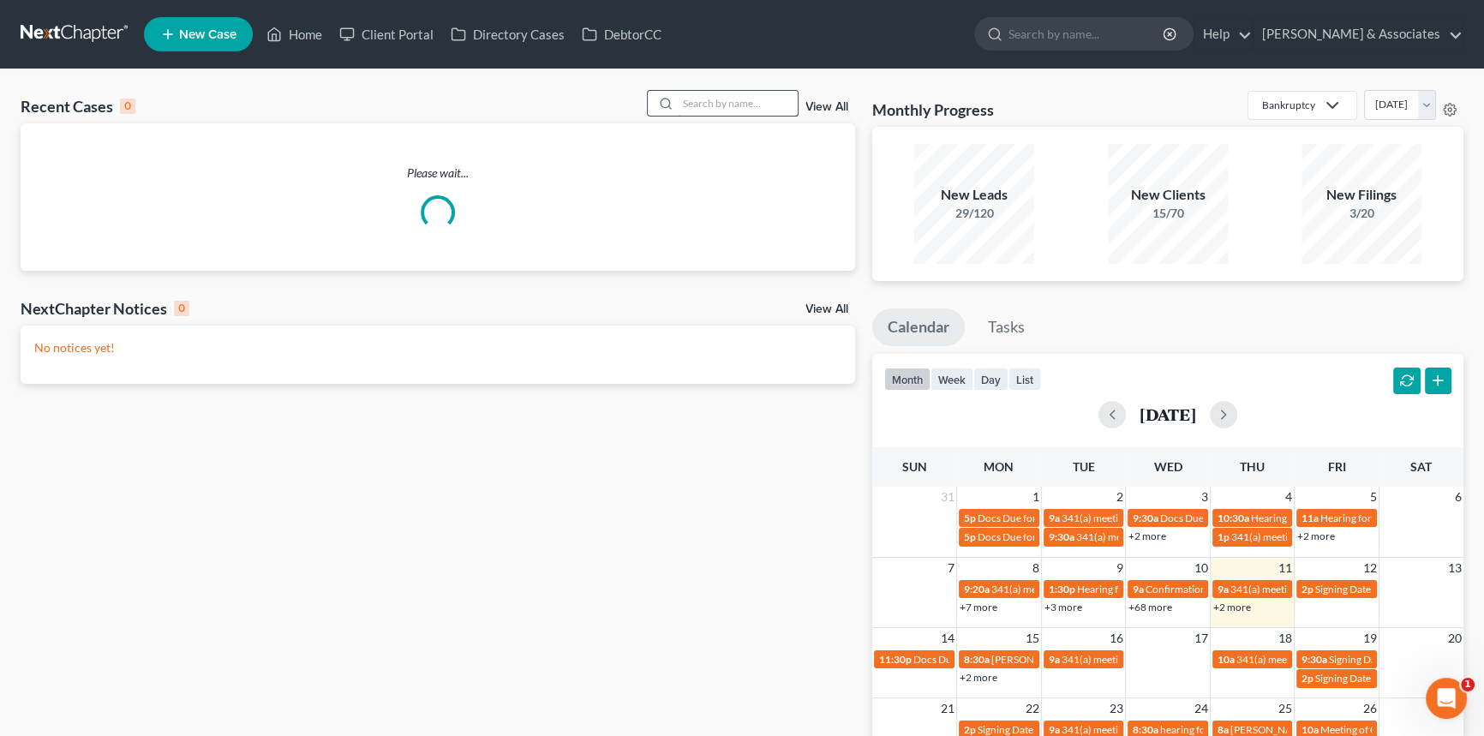
click at [762, 100] on input "search" at bounding box center [738, 103] width 120 height 25
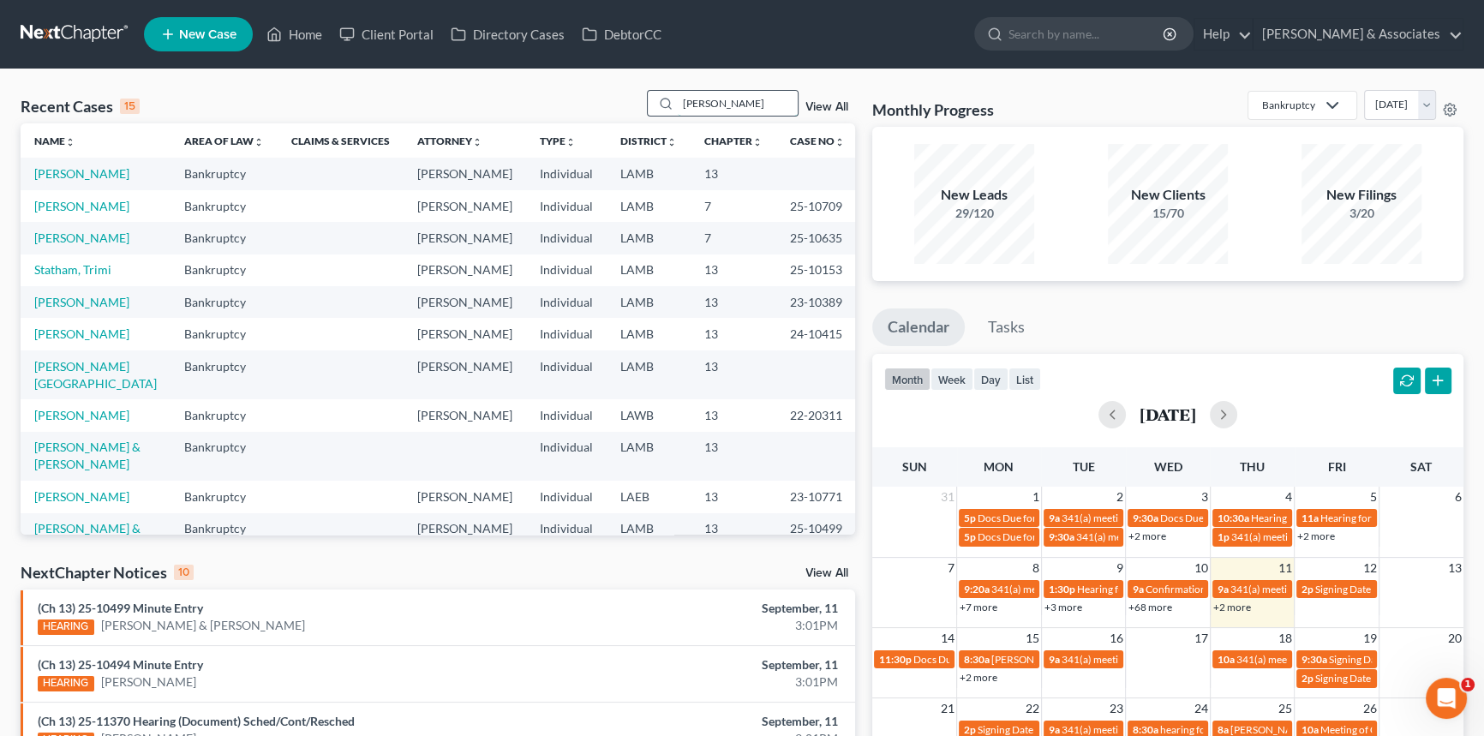
type input "hugh"
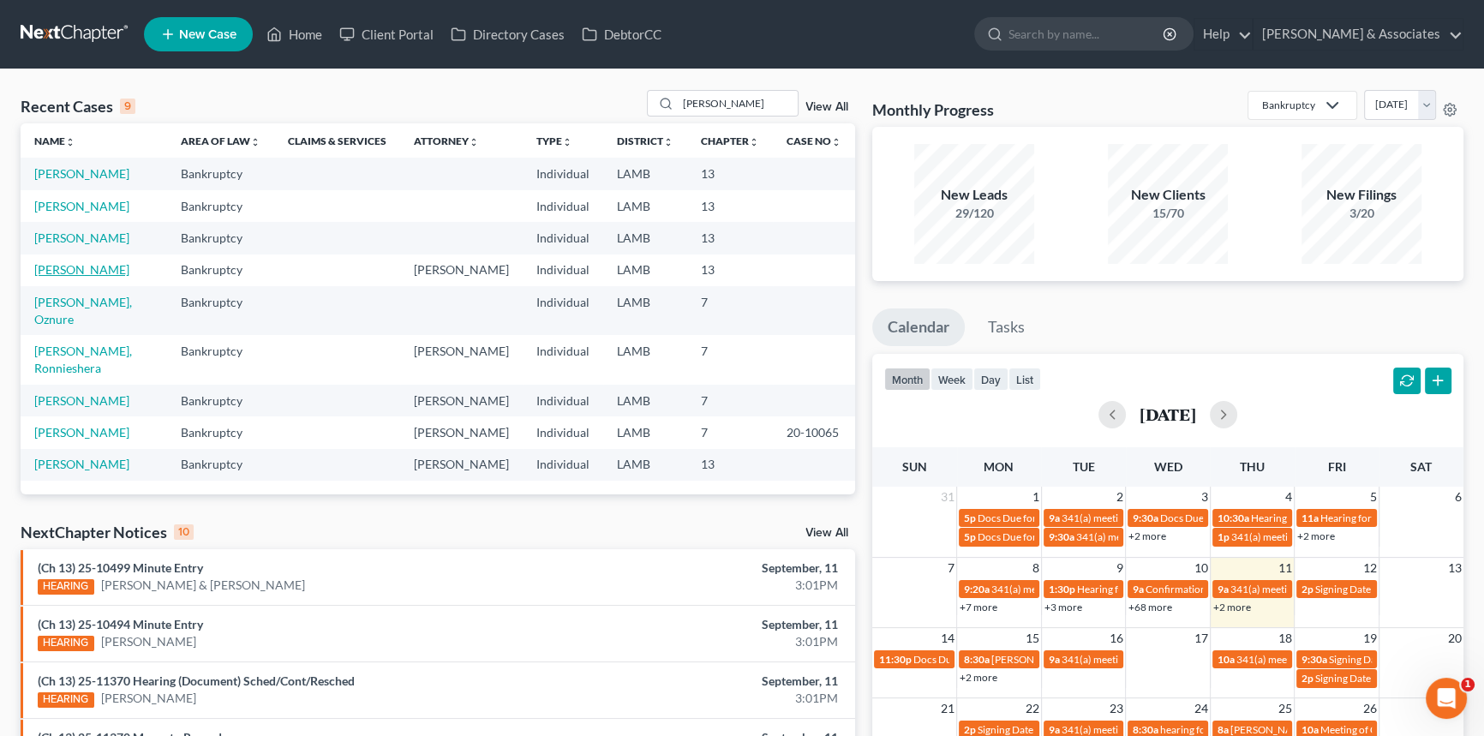
click at [72, 268] on link "[PERSON_NAME]" at bounding box center [81, 269] width 95 height 15
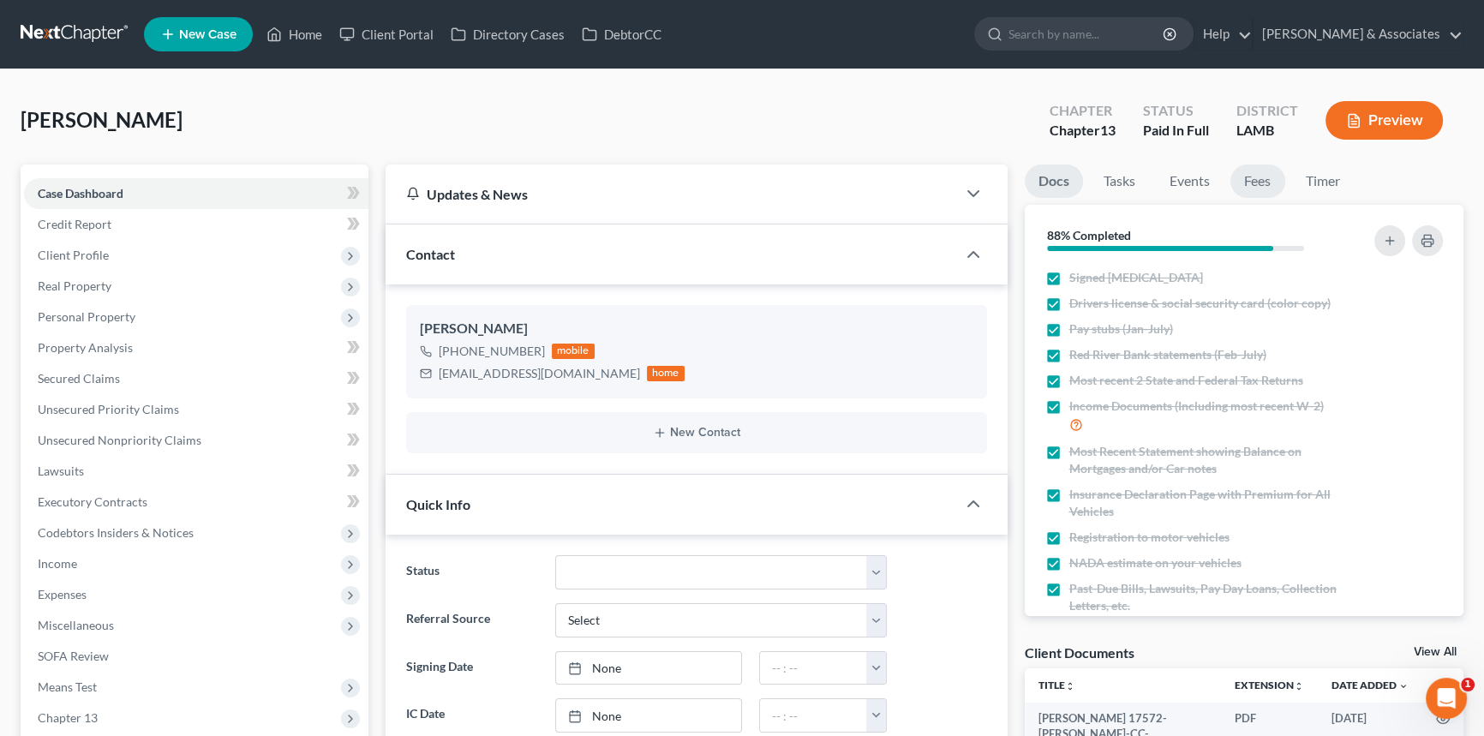
click at [1264, 180] on link "Fees" at bounding box center [1258, 181] width 55 height 33
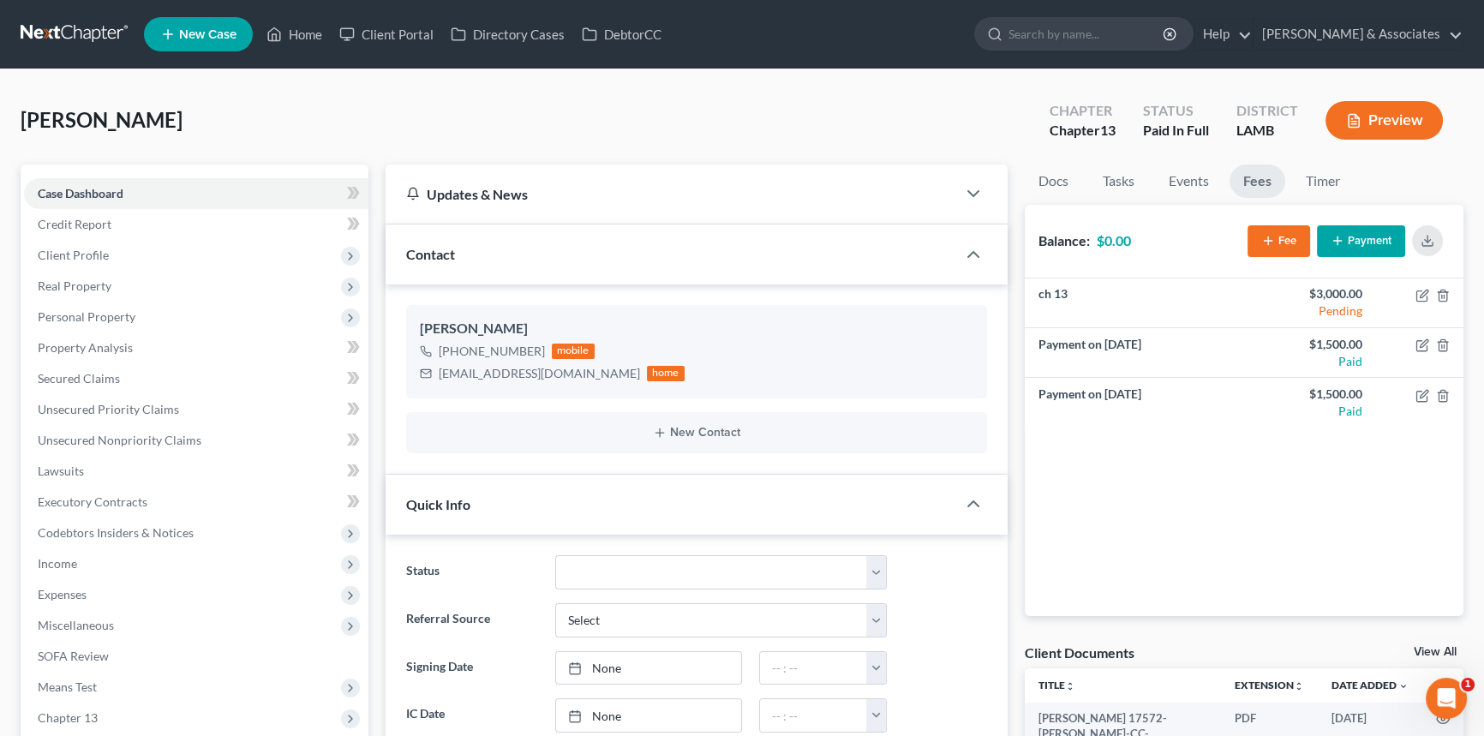
click at [1070, 196] on li "Docs" at bounding box center [1053, 185] width 57 height 40
click at [1067, 165] on link "Docs" at bounding box center [1053, 181] width 57 height 33
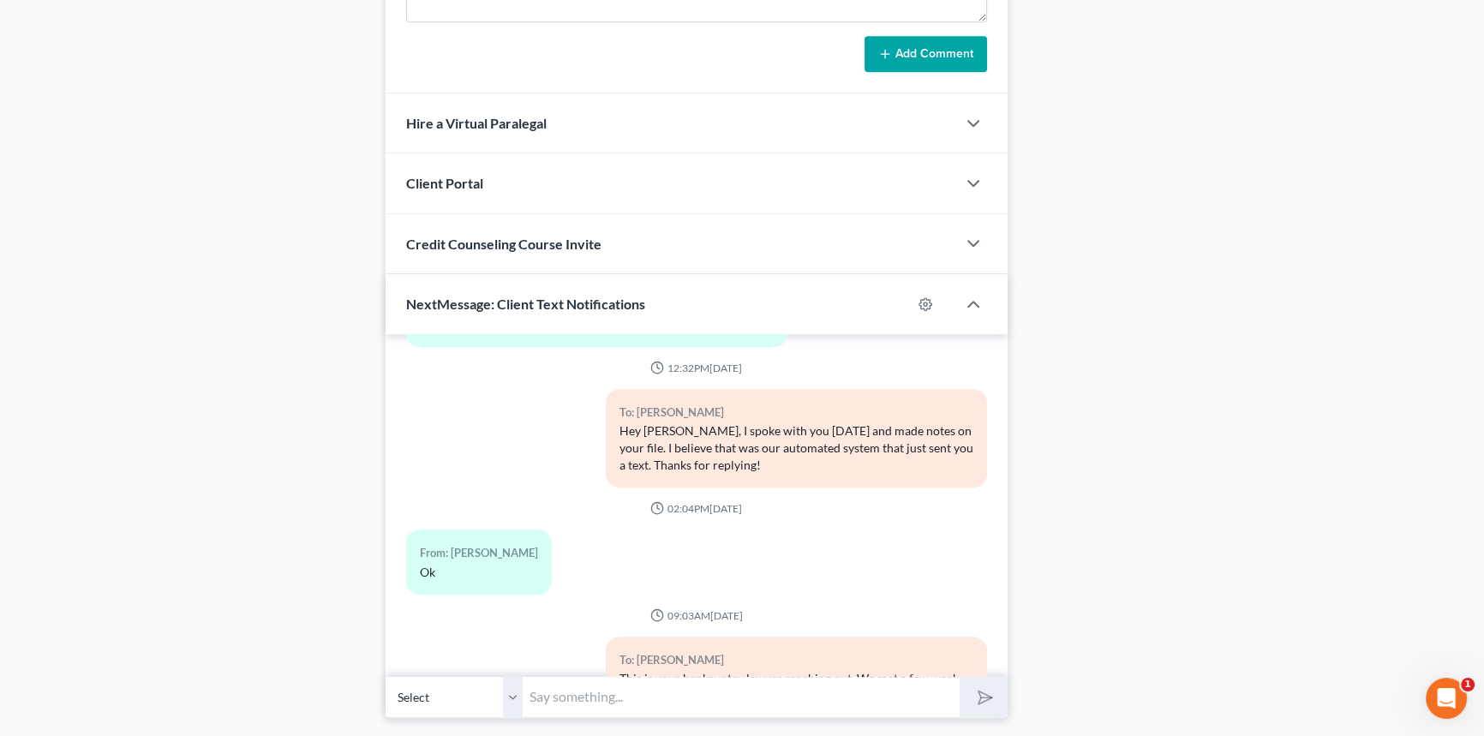
scroll to position [779, 0]
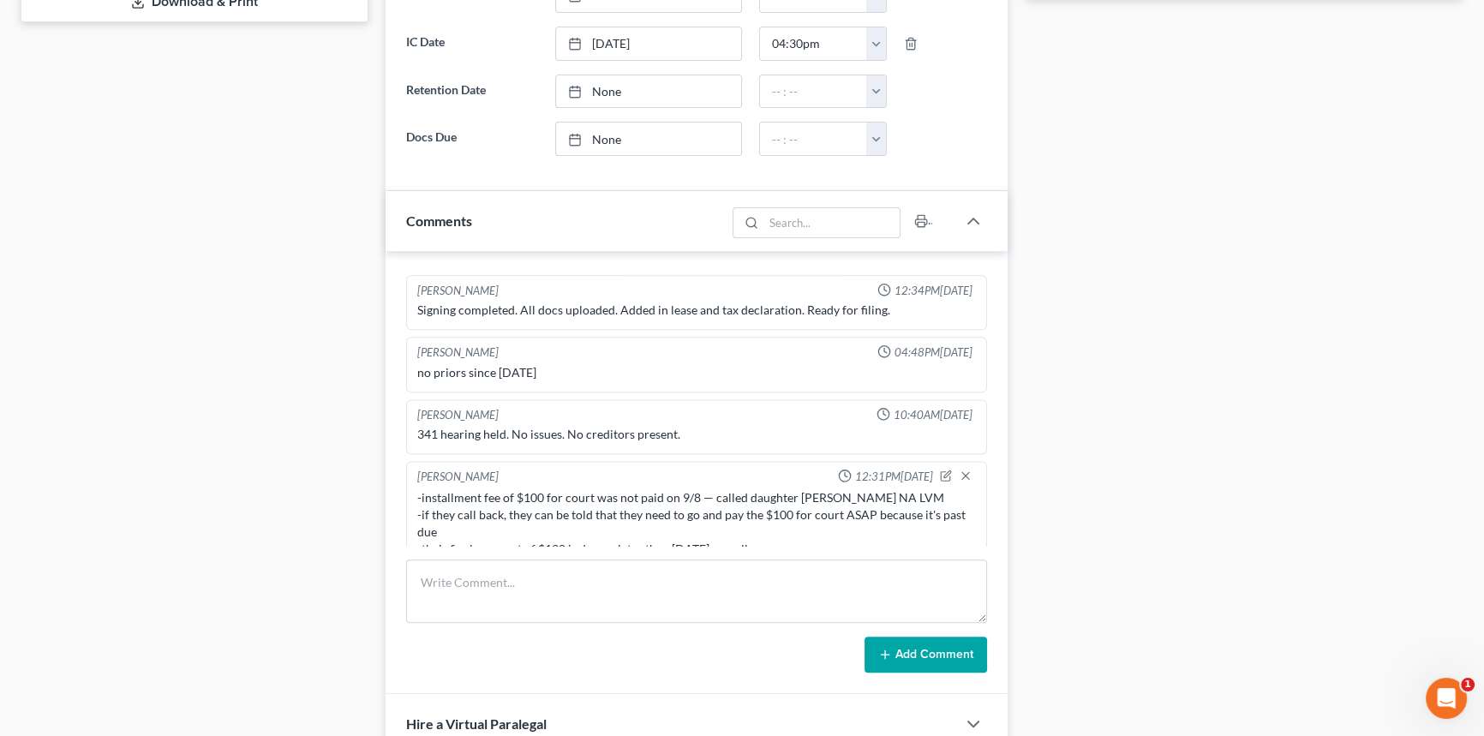
click at [219, 376] on div "Case Dashboard Payments Invoices Payments Payments Credit Report Client Profile" at bounding box center [194, 353] width 365 height 1934
click at [759, 554] on div "[PERSON_NAME] 09:40AM[DATE] very nice [DEMOGRAPHIC_DATA] elderly. daughter pass…" at bounding box center [697, 472] width 622 height 443
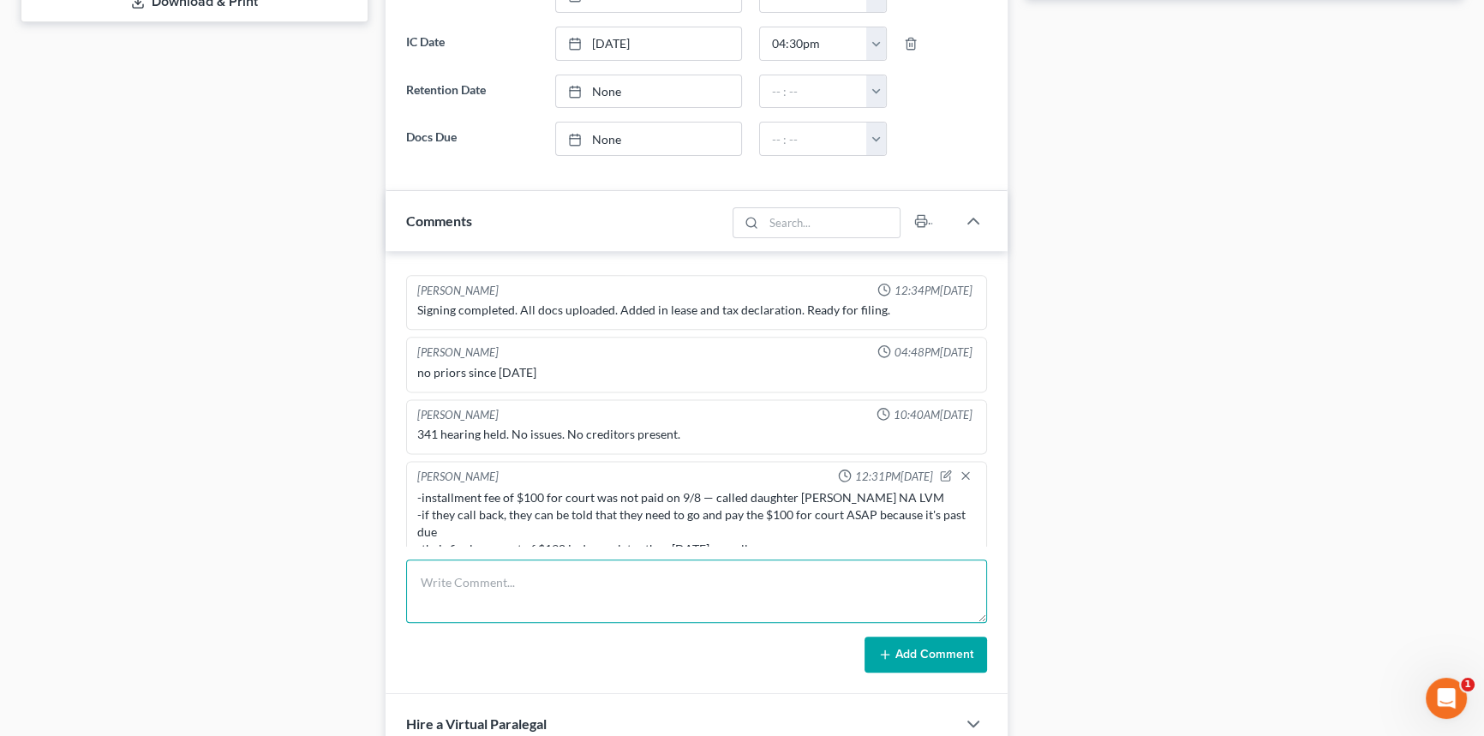
click at [735, 596] on textarea at bounding box center [696, 591] width 581 height 63
type textarea "called [PERSON_NAME] LVM about filing fee"
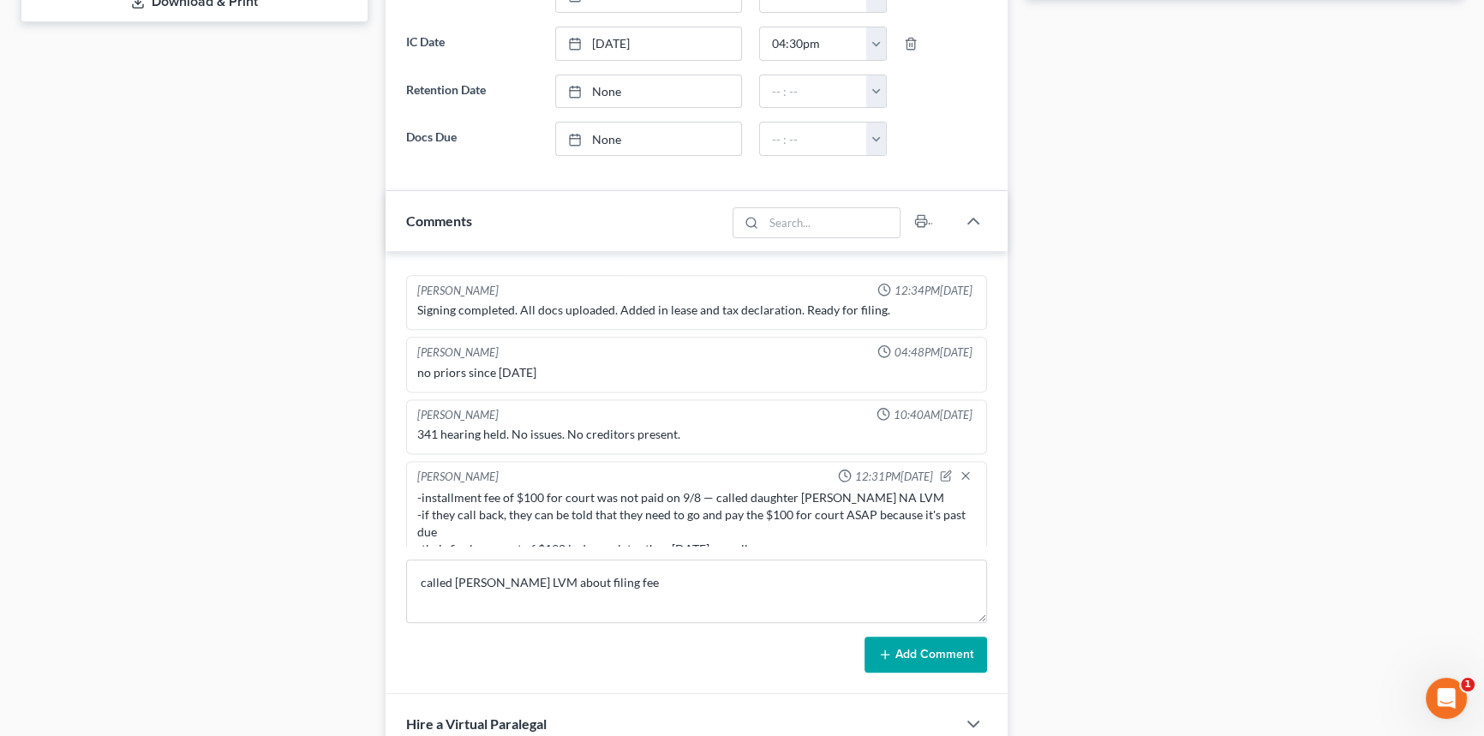
click at [924, 639] on button "Add Comment" at bounding box center [926, 655] width 123 height 36
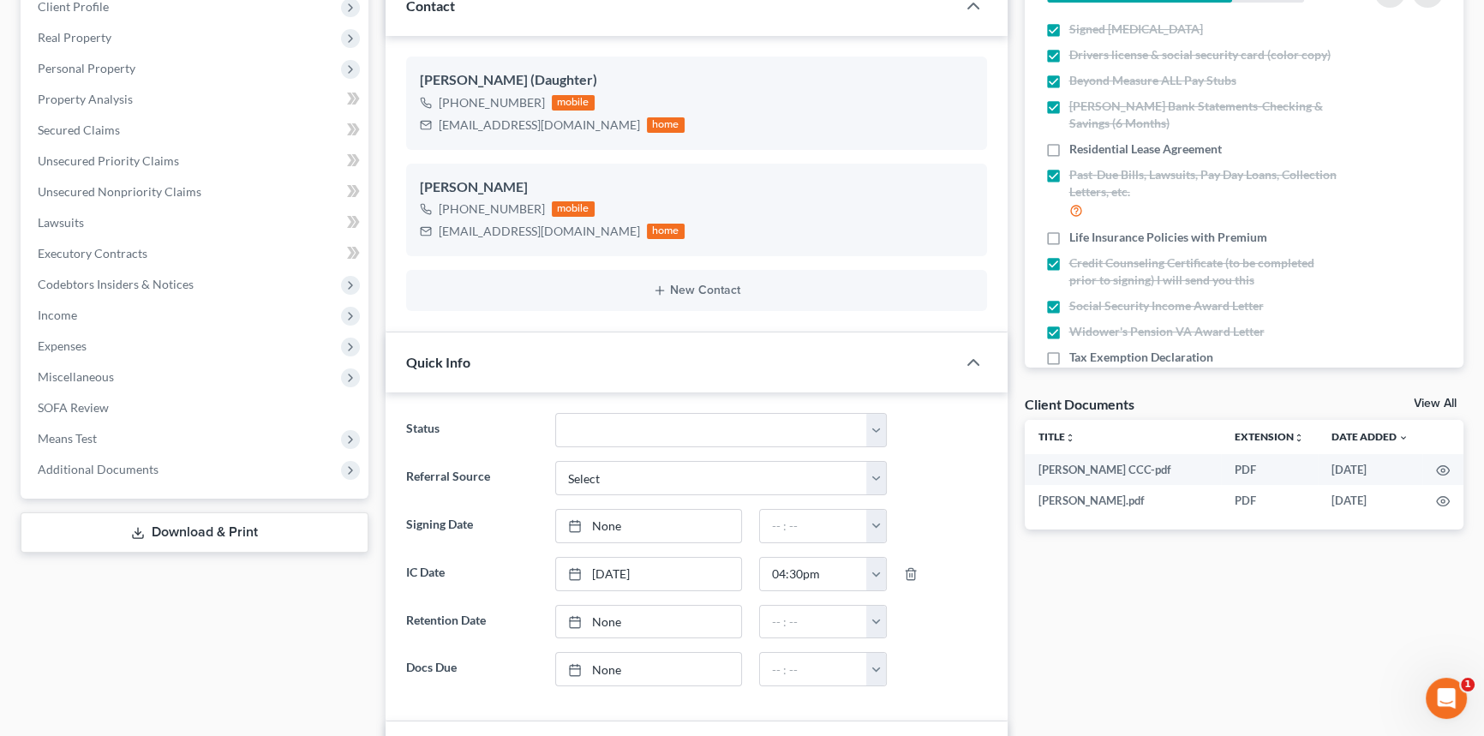
scroll to position [0, 0]
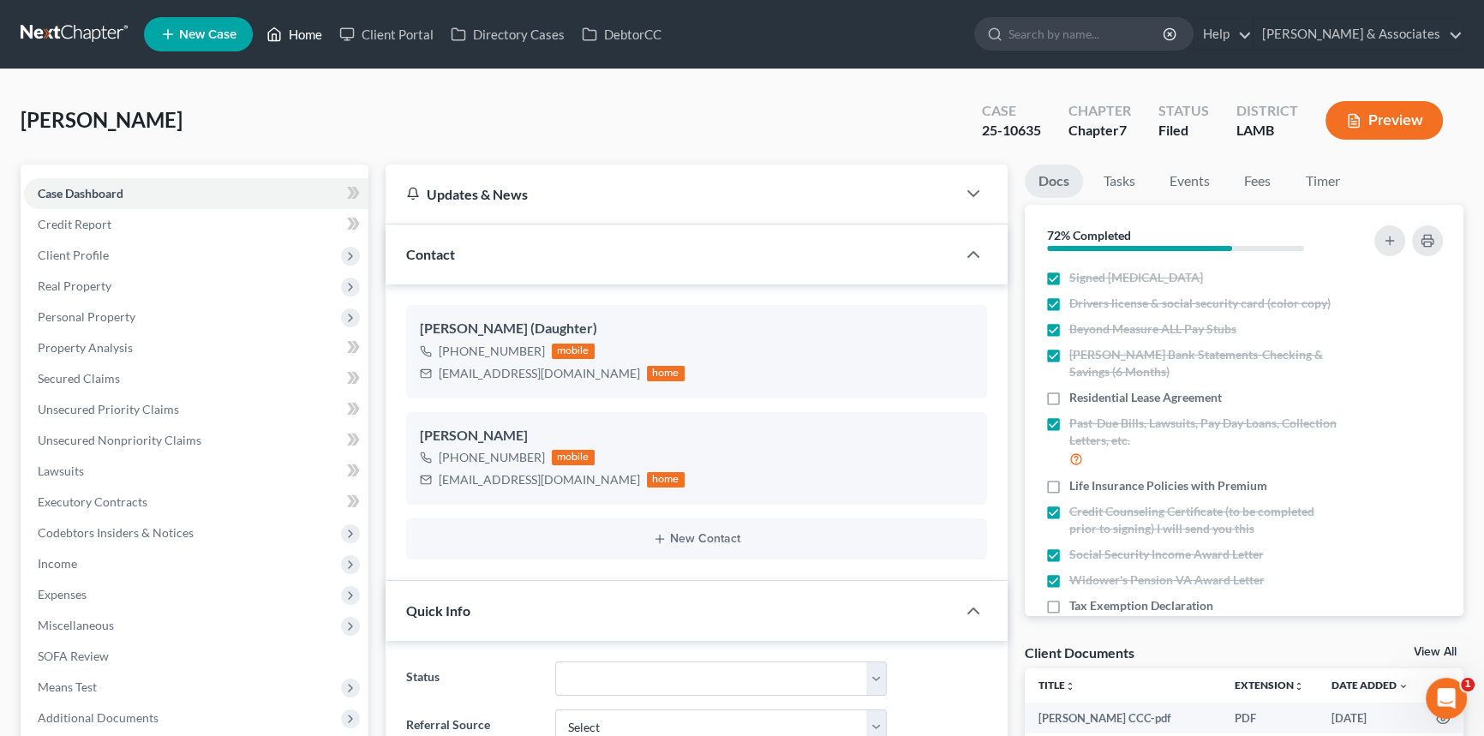
click at [298, 27] on link "Home" at bounding box center [294, 34] width 73 height 31
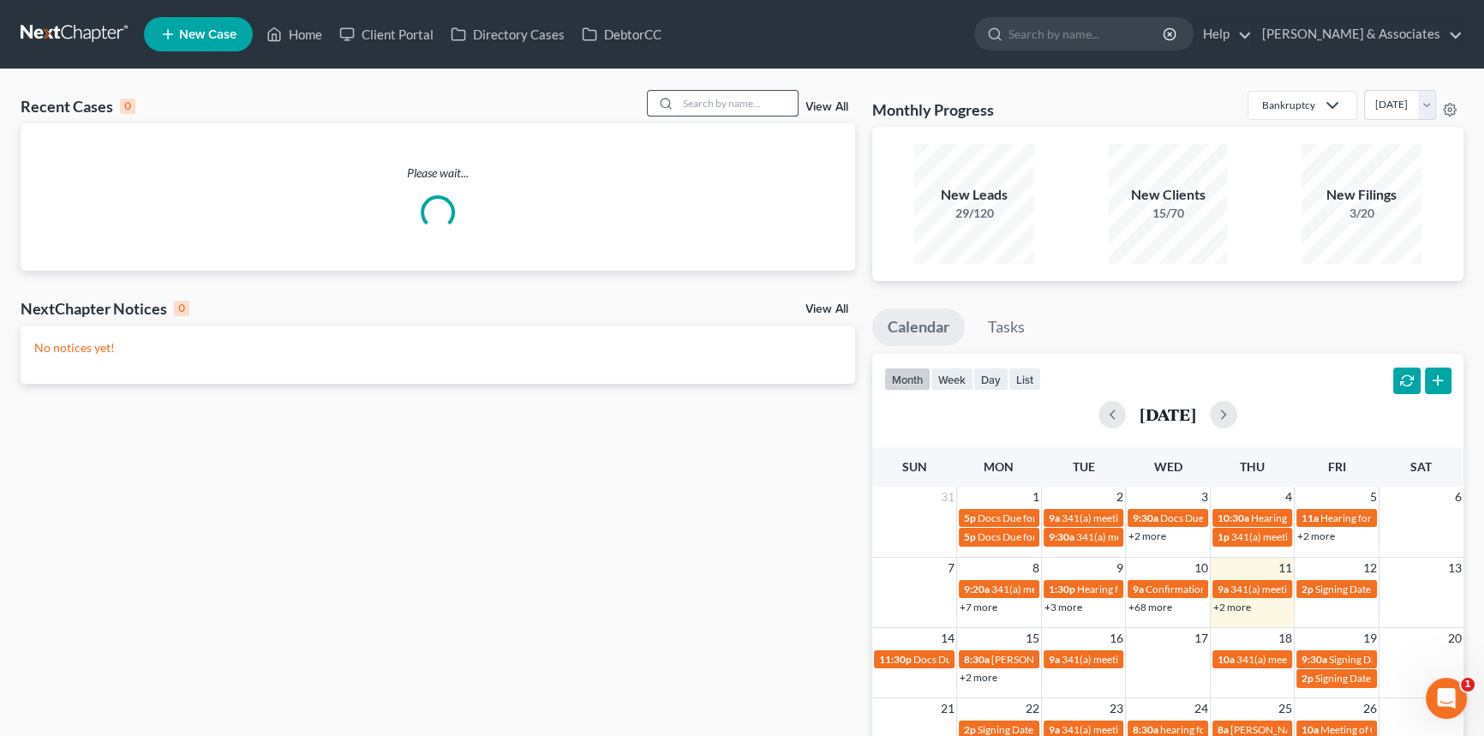
click at [736, 105] on input "search" at bounding box center [738, 103] width 120 height 25
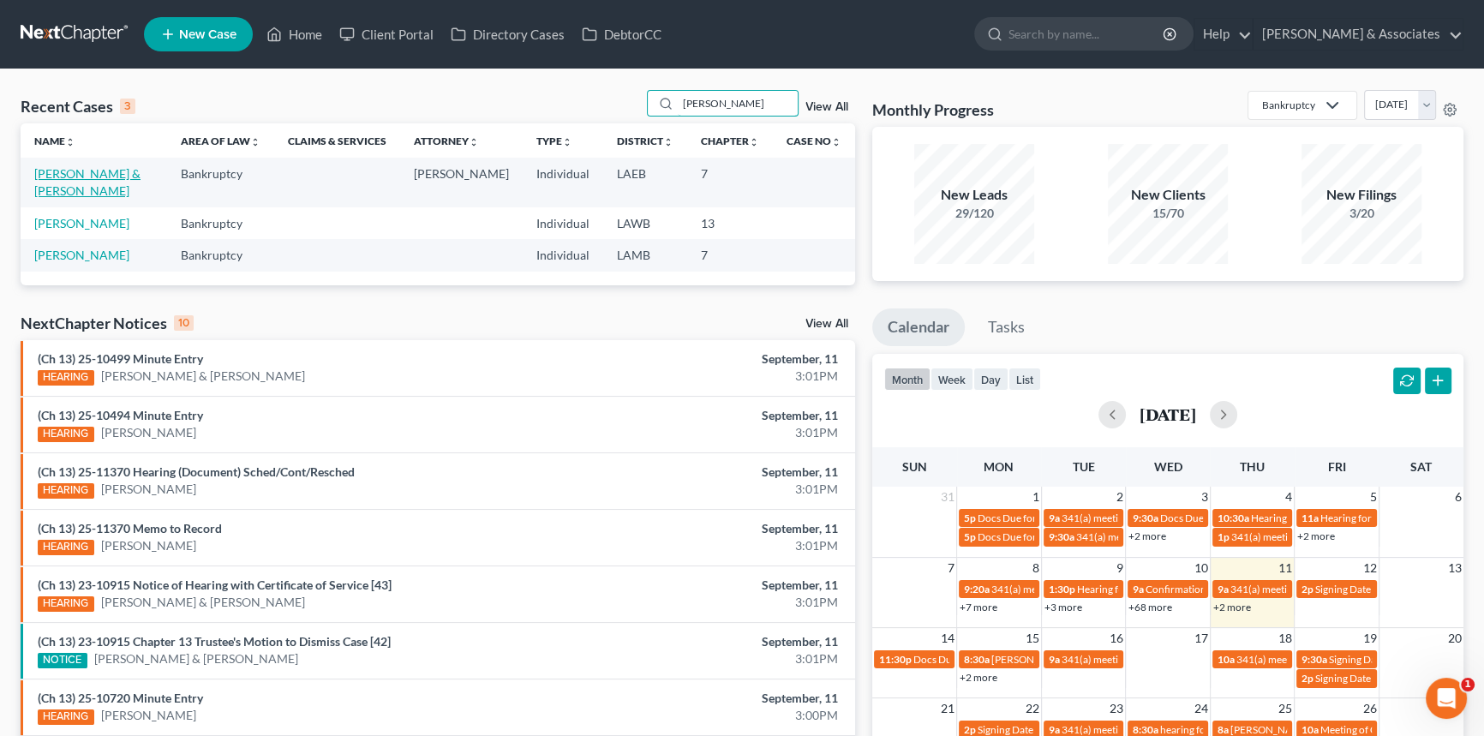
type input "[PERSON_NAME]"
click at [90, 177] on link "[PERSON_NAME] & [PERSON_NAME]" at bounding box center [87, 182] width 106 height 32
